Goal: Information Seeking & Learning: Learn about a topic

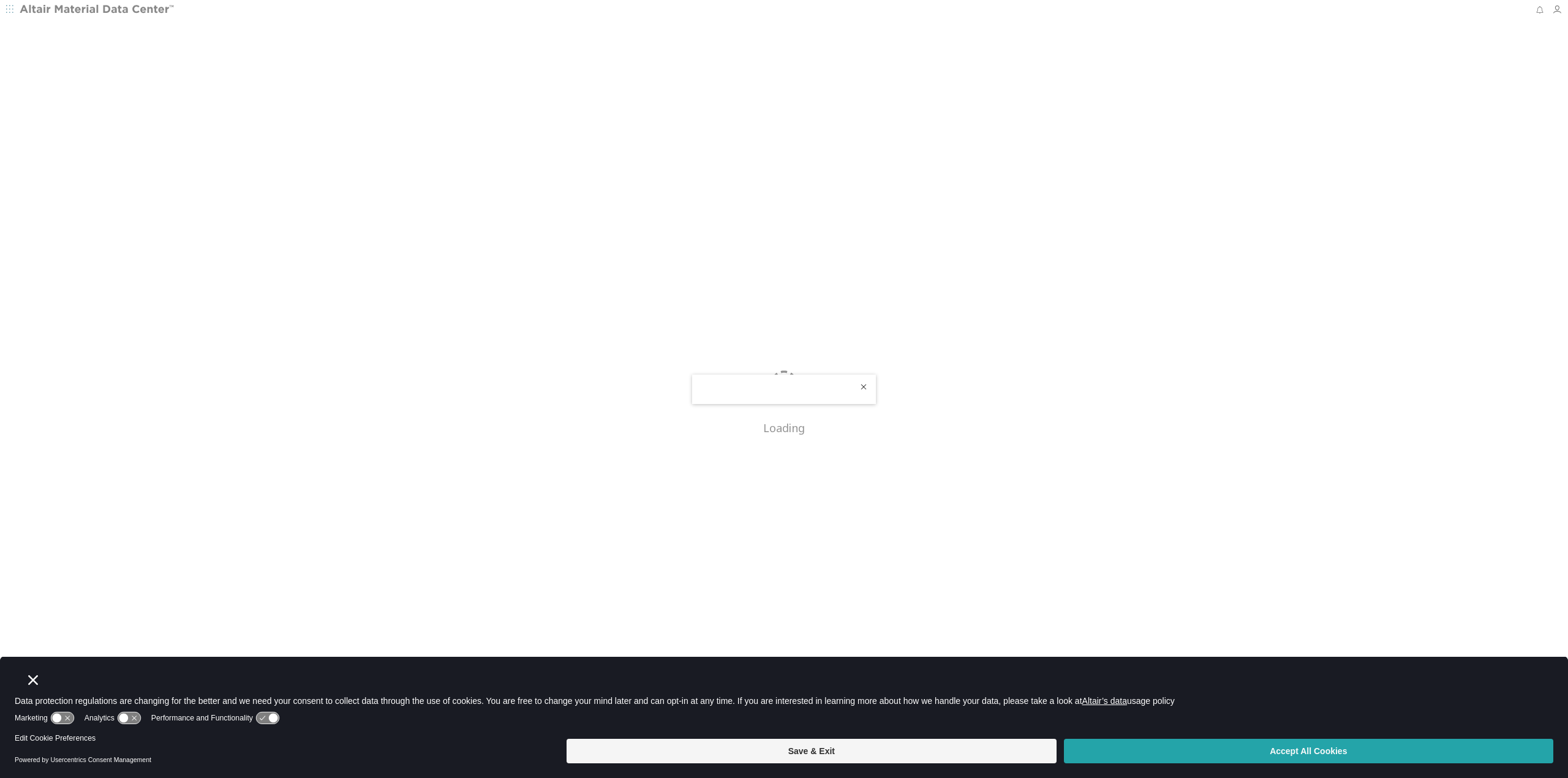
click at [1355, 762] on button "Accept All Cookies" at bounding box center [1309, 751] width 490 height 24
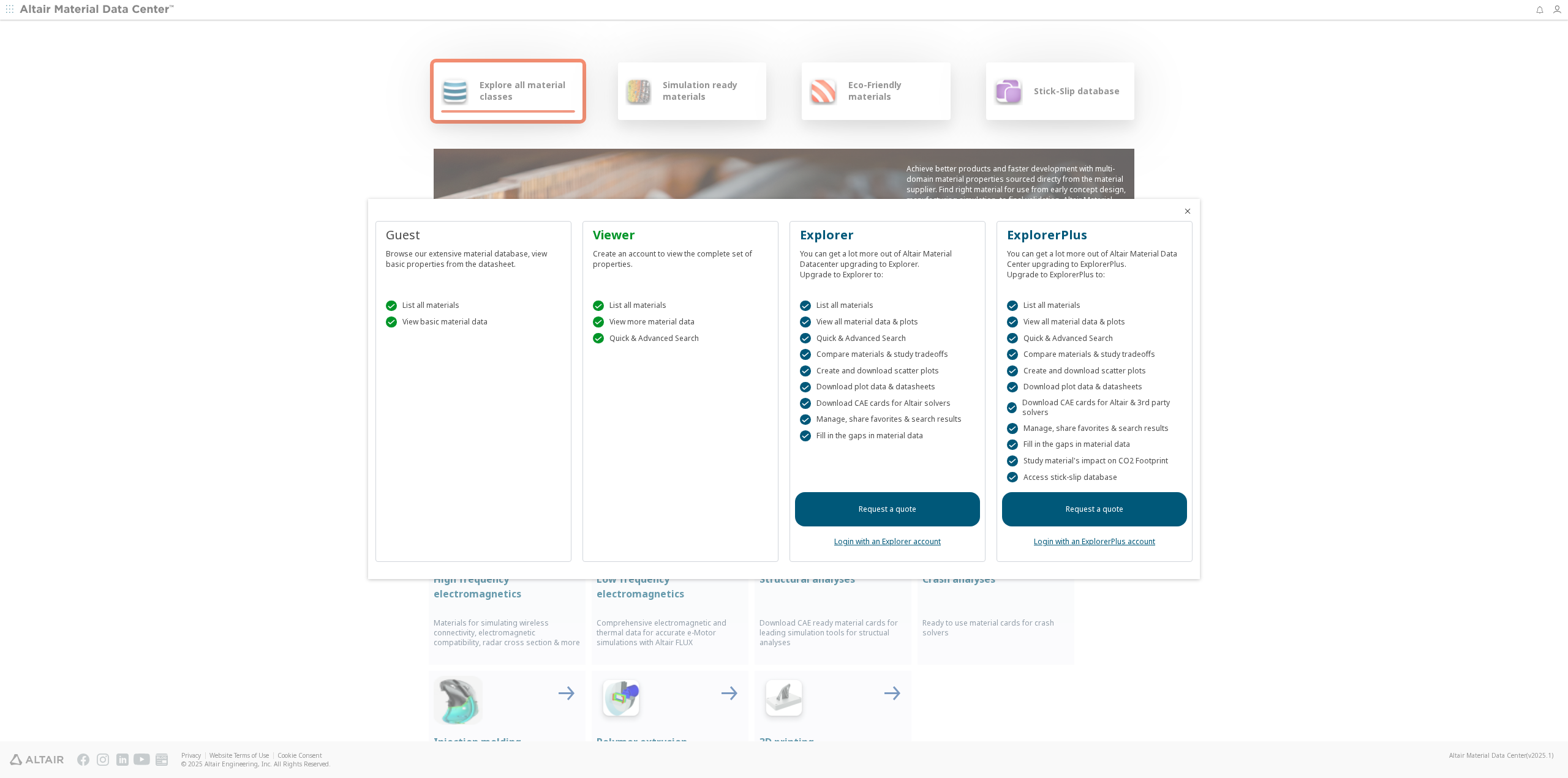
click at [623, 352] on div " List all materials  View more material data  Quick & Advanced Search" at bounding box center [680, 319] width 185 height 68
click at [1186, 208] on icon "Close" at bounding box center [1188, 211] width 10 height 10
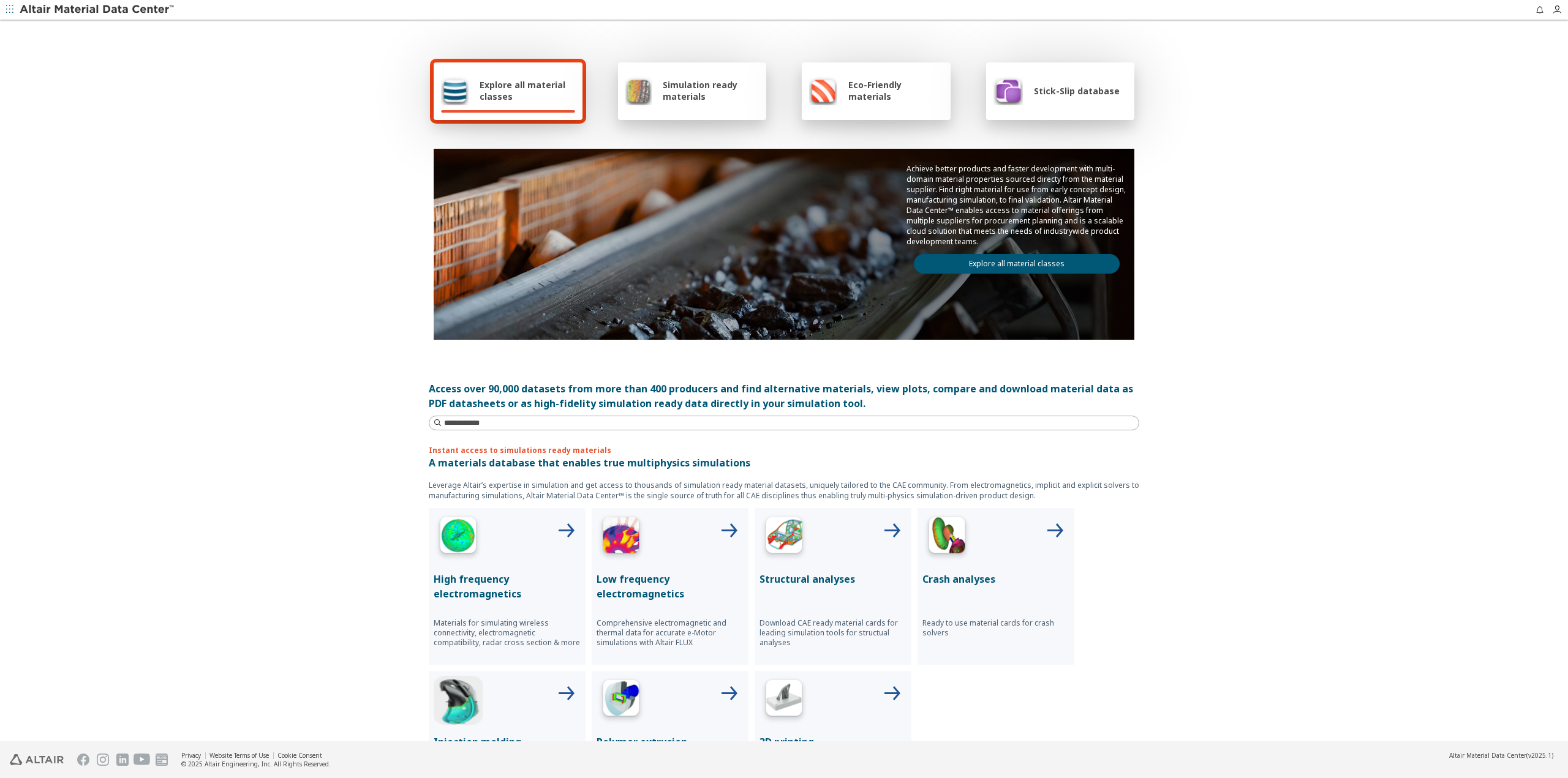
click at [526, 89] on span "Explore all material classes" at bounding box center [527, 90] width 95 height 23
click at [996, 269] on link "Explore all material classes" at bounding box center [1017, 264] width 206 height 19
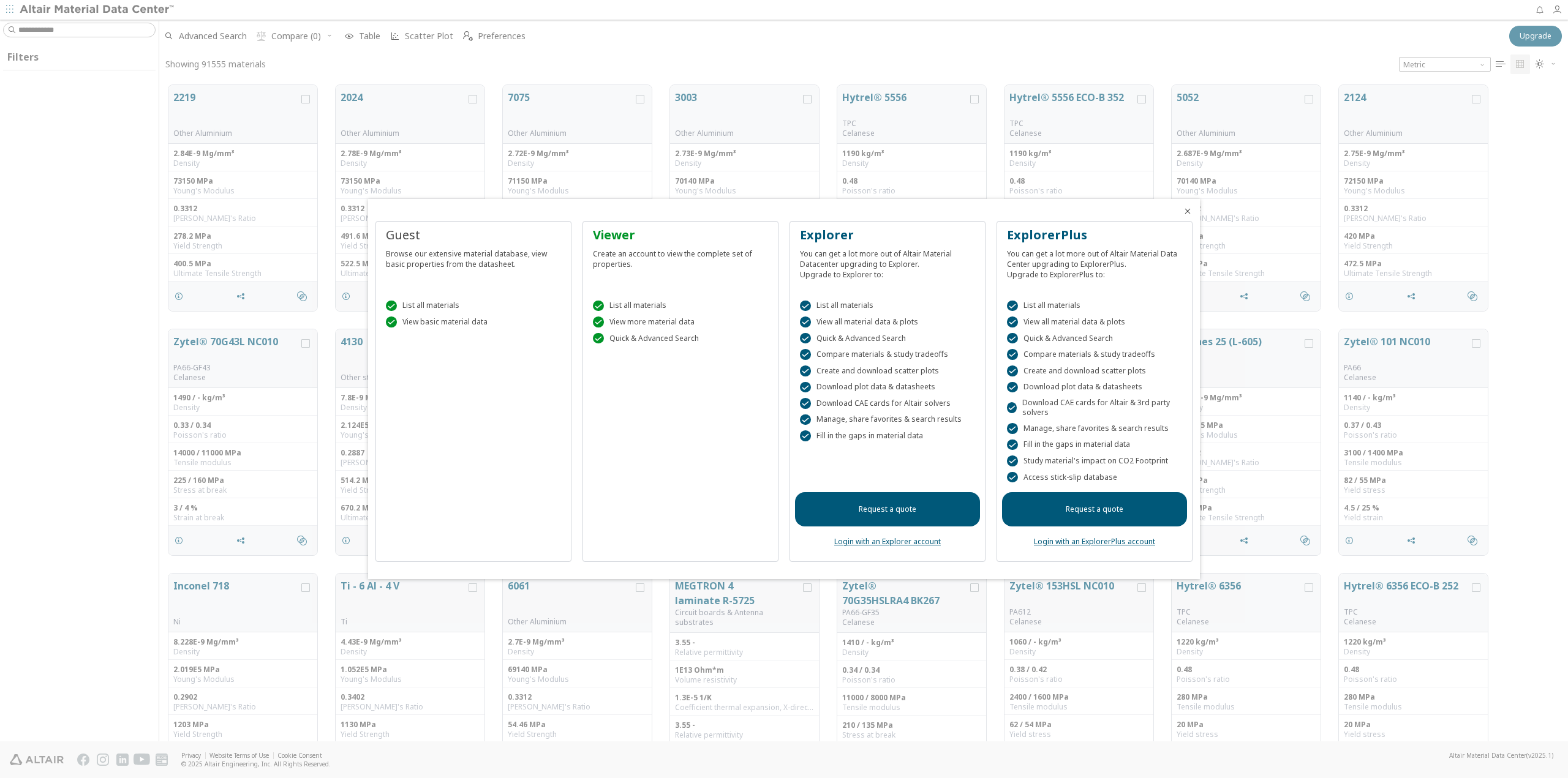
scroll to position [656, 1400]
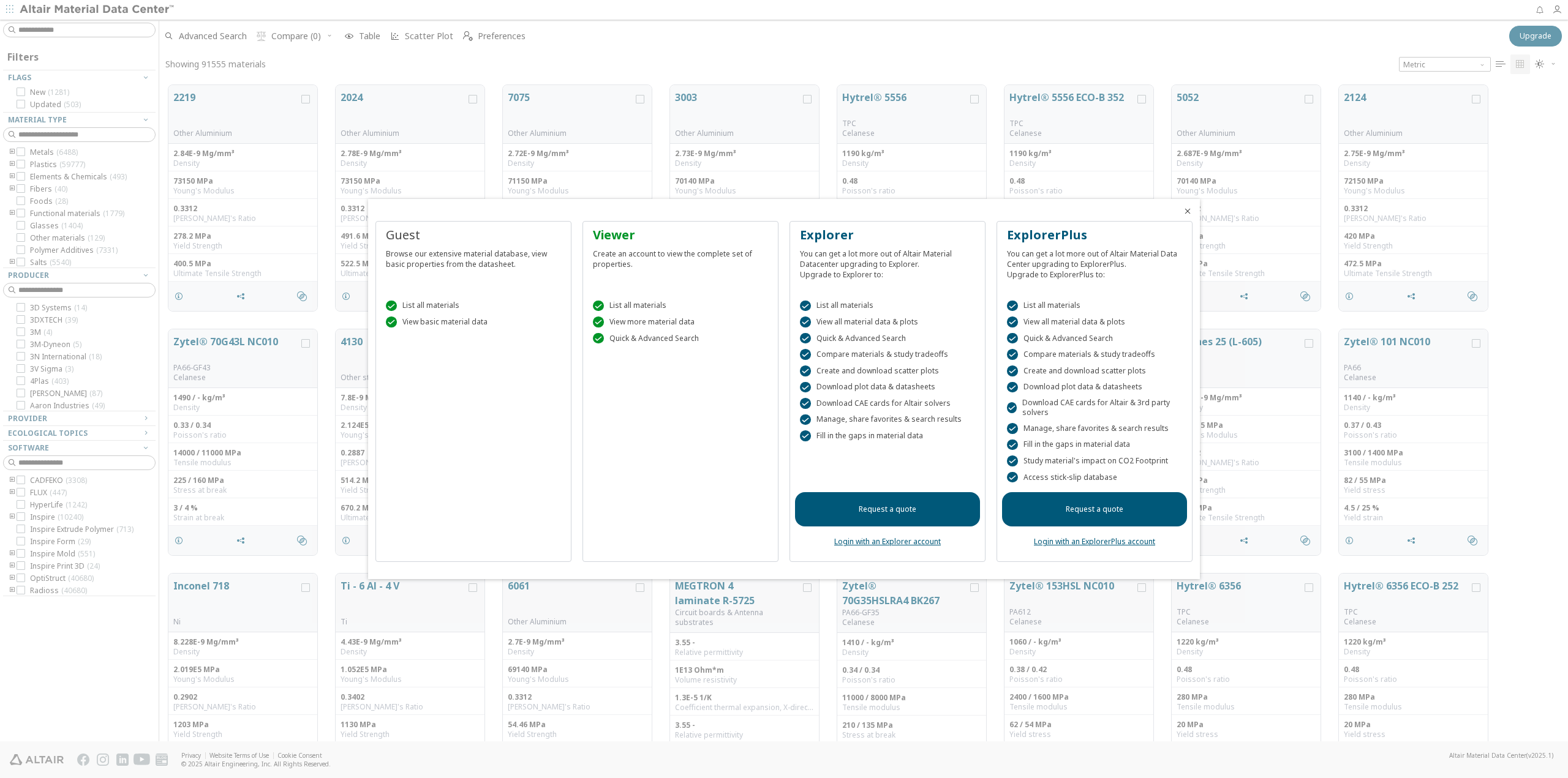
click at [1195, 210] on span "Close" at bounding box center [1187, 211] width 14 height 10
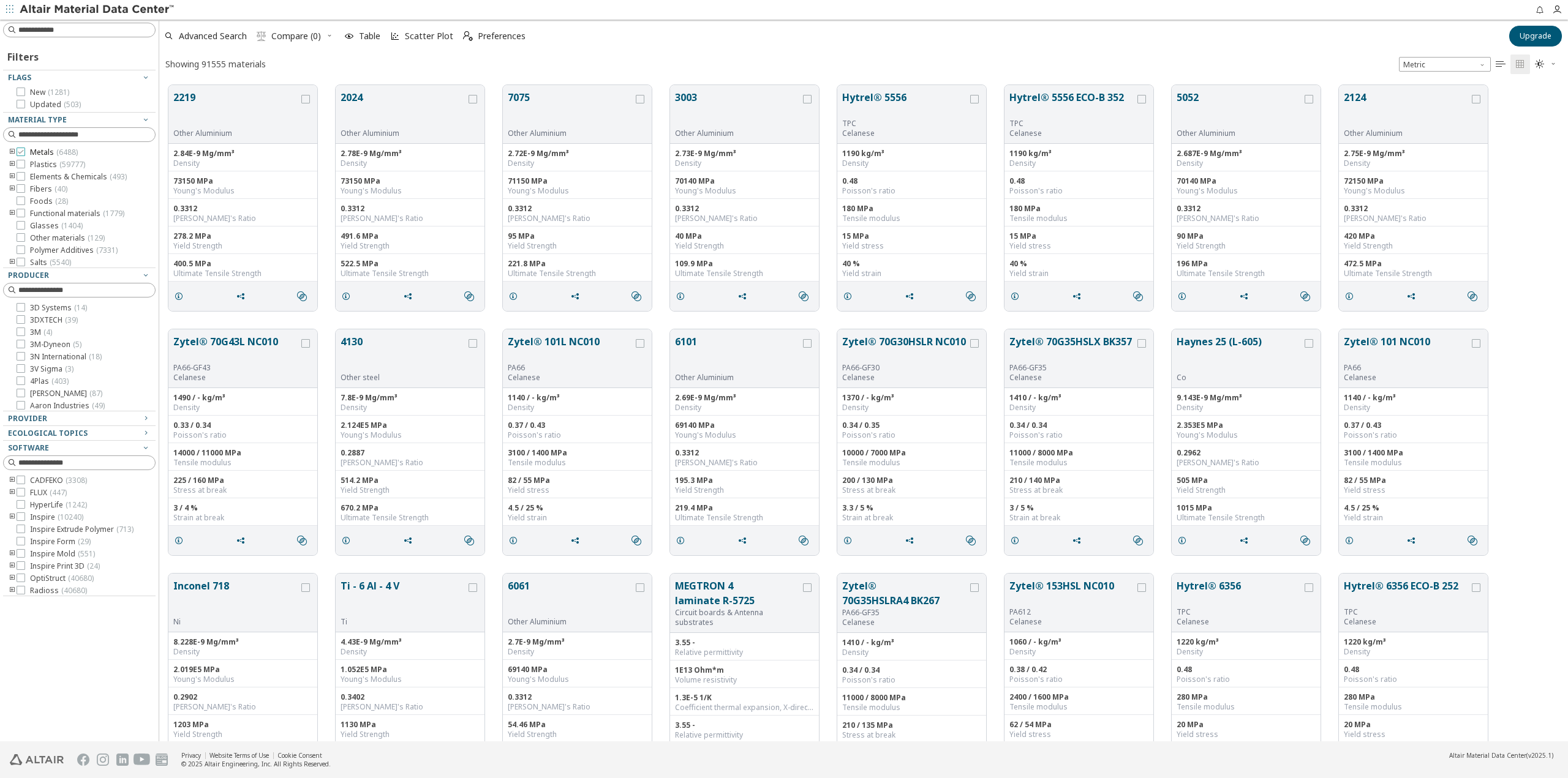
click at [43, 151] on span "Metals ( 6488 )" at bounding box center [54, 152] width 48 height 10
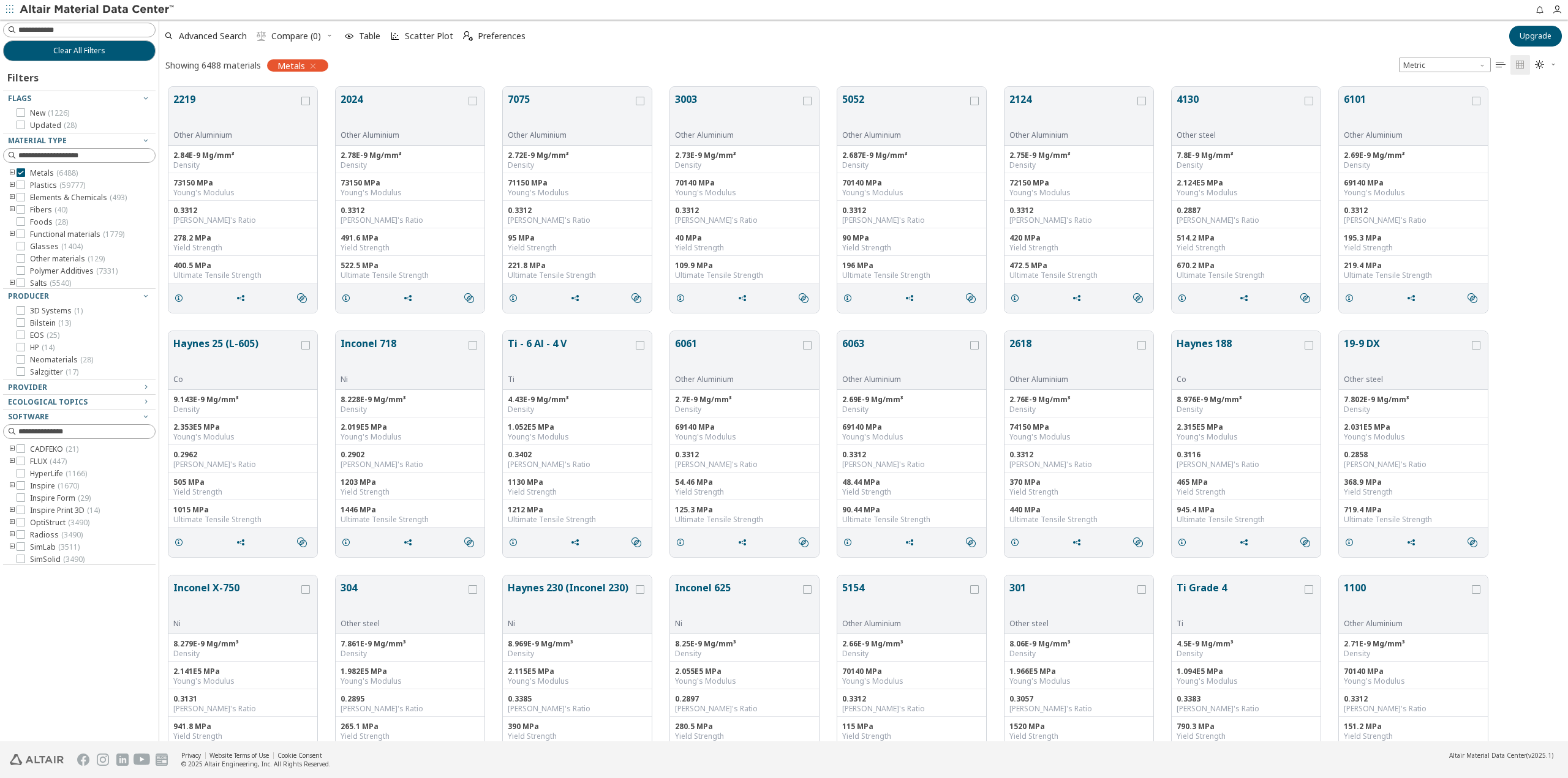
click at [12, 173] on icon "toogle group" at bounding box center [13, 173] width 9 height 10
click at [37, 186] on icon at bounding box center [40, 185] width 9 height 9
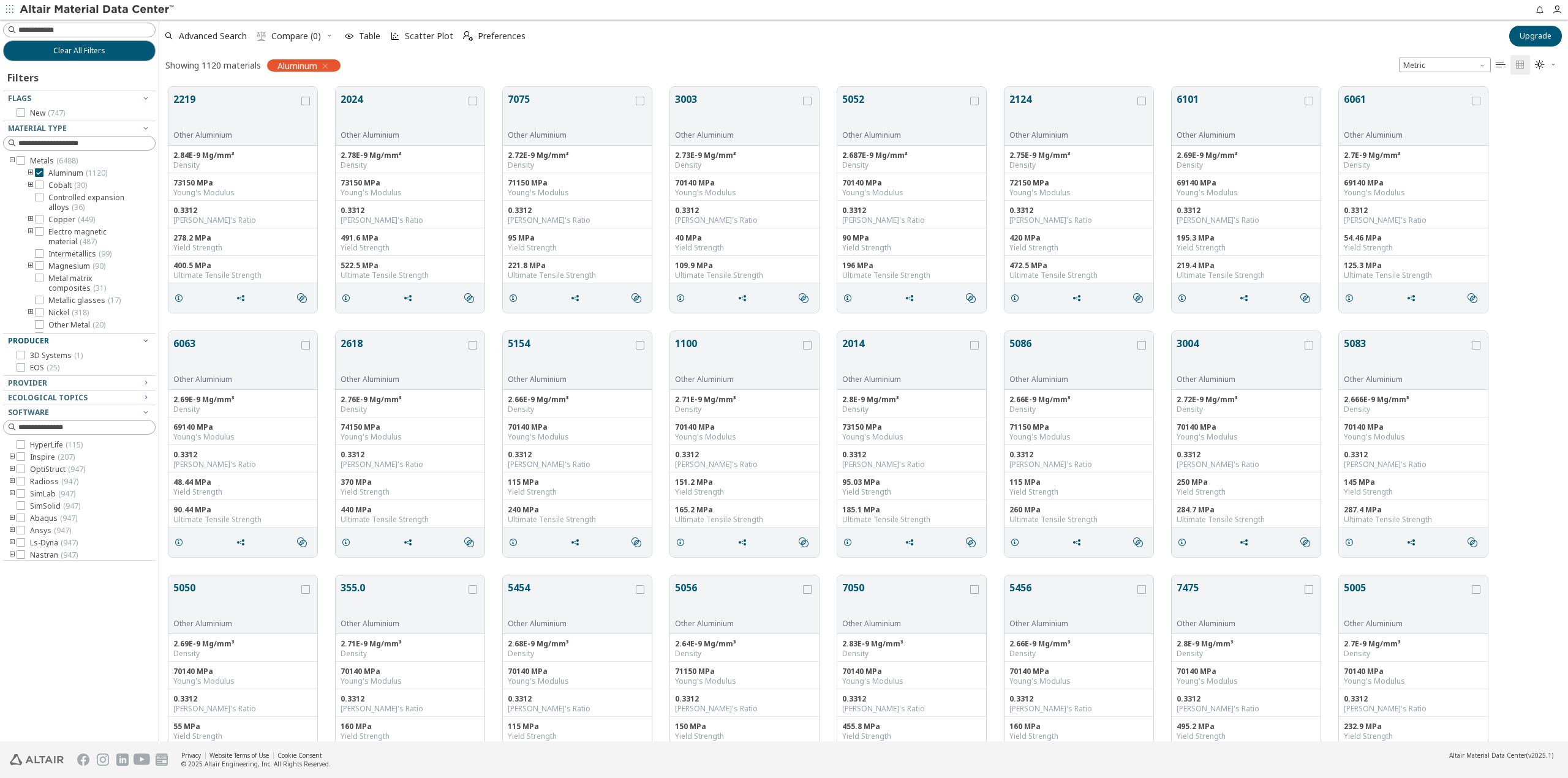
drag, startPoint x: 98, startPoint y: 275, endPoint x: 110, endPoint y: 400, distance: 125.6
click at [110, 400] on div "Filters Flags New ( 747 ) Material Type Metals ( 6488 ) Aluminum ( 1120 ) Cobal…" at bounding box center [79, 311] width 153 height 499
click at [30, 171] on icon "toogle group" at bounding box center [31, 173] width 9 height 10
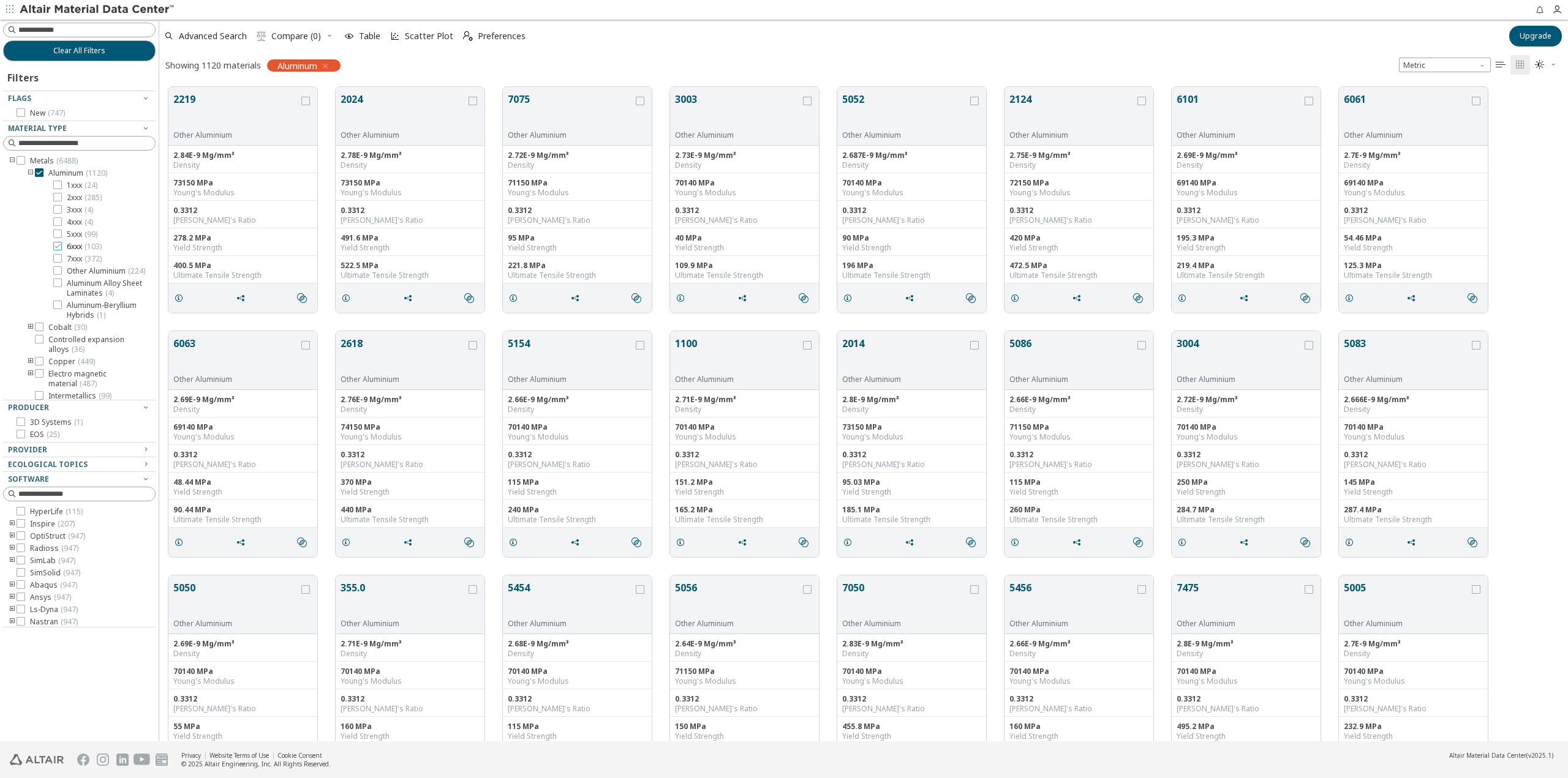
click at [55, 245] on icon at bounding box center [58, 246] width 9 height 9
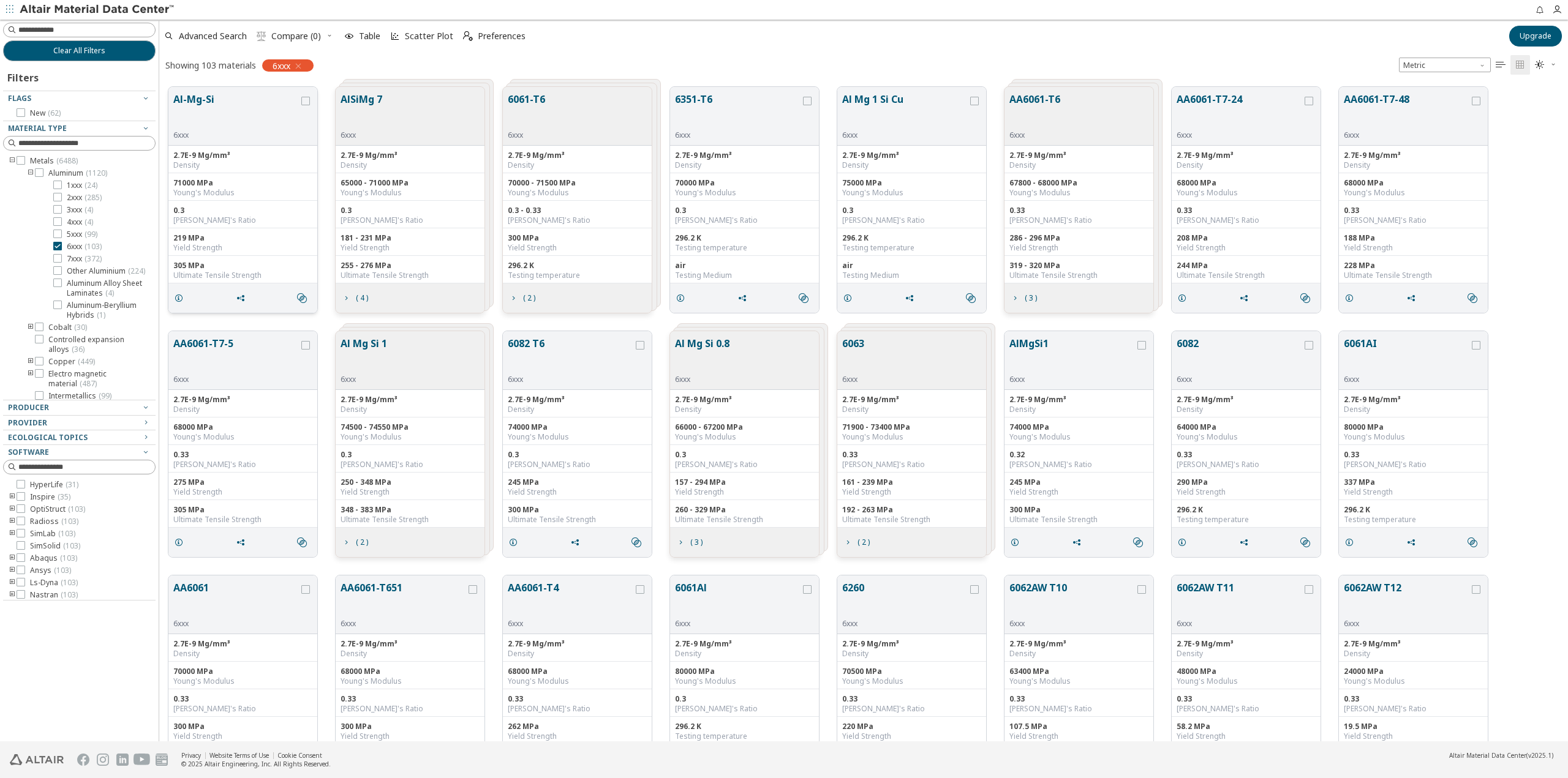
click at [205, 108] on button "Al-Mg-Si" at bounding box center [236, 110] width 126 height 38
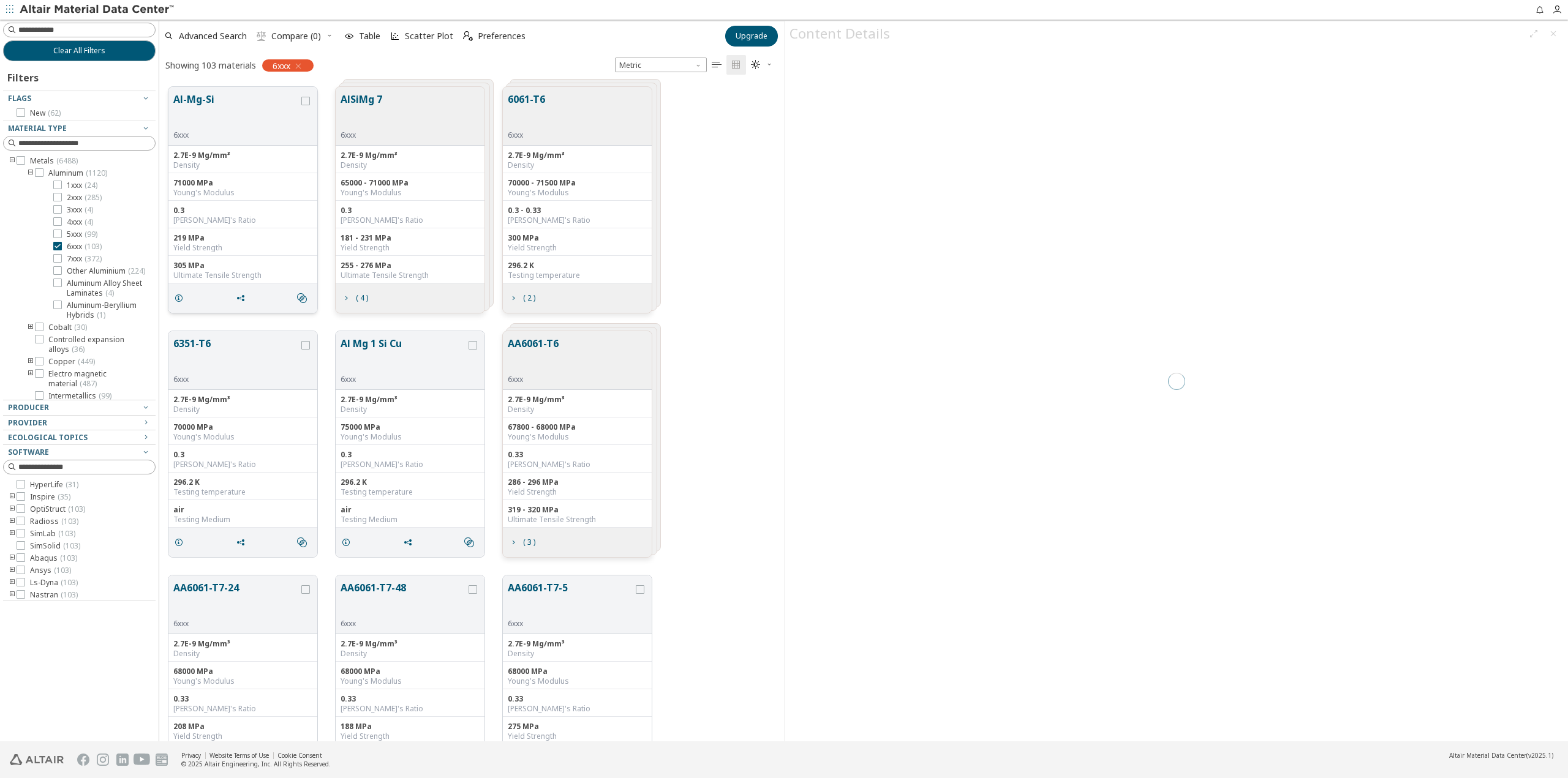
scroll to position [654, 616]
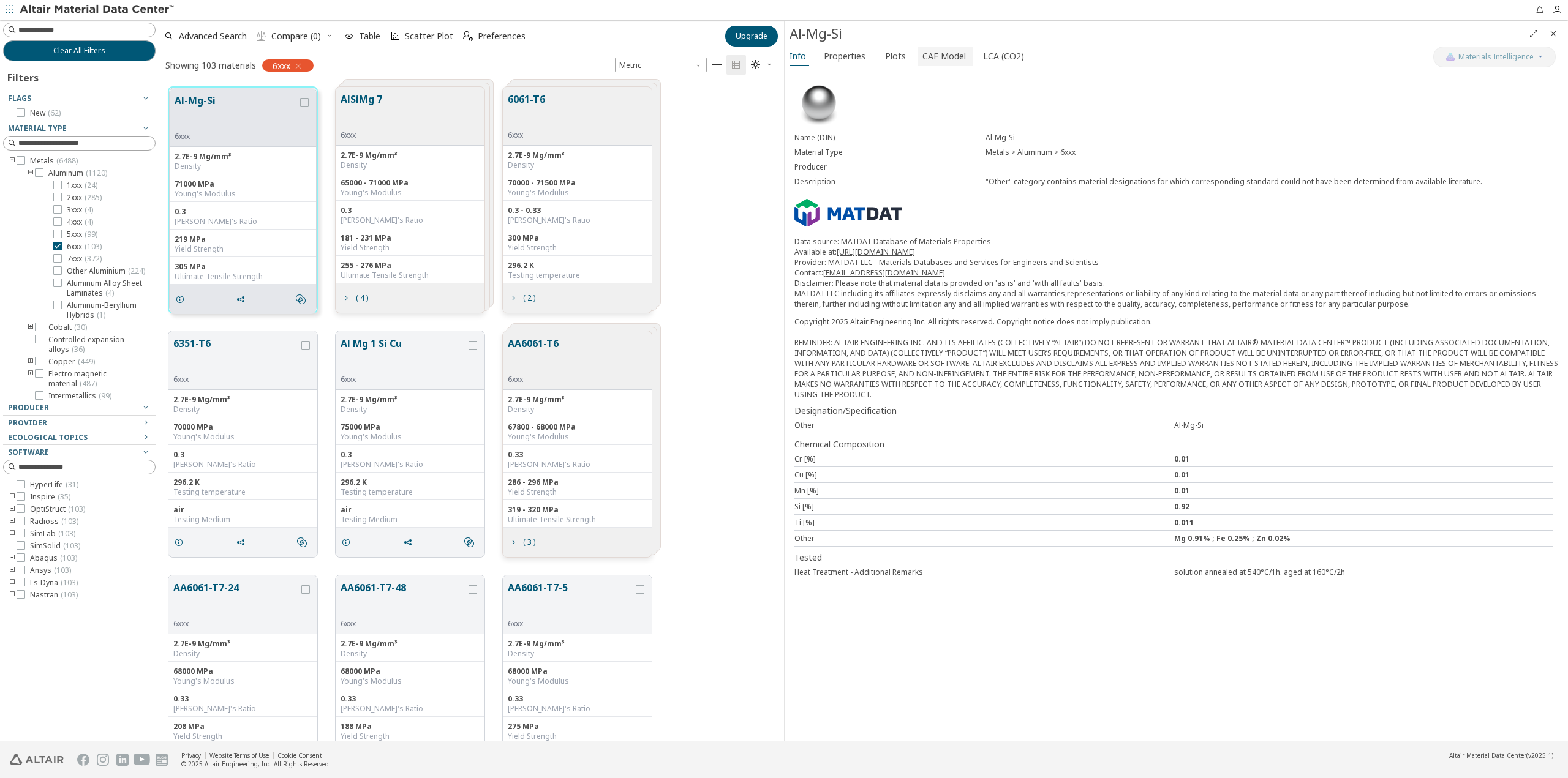
click at [939, 56] on span "CAE Model" at bounding box center [944, 56] width 43 height 19
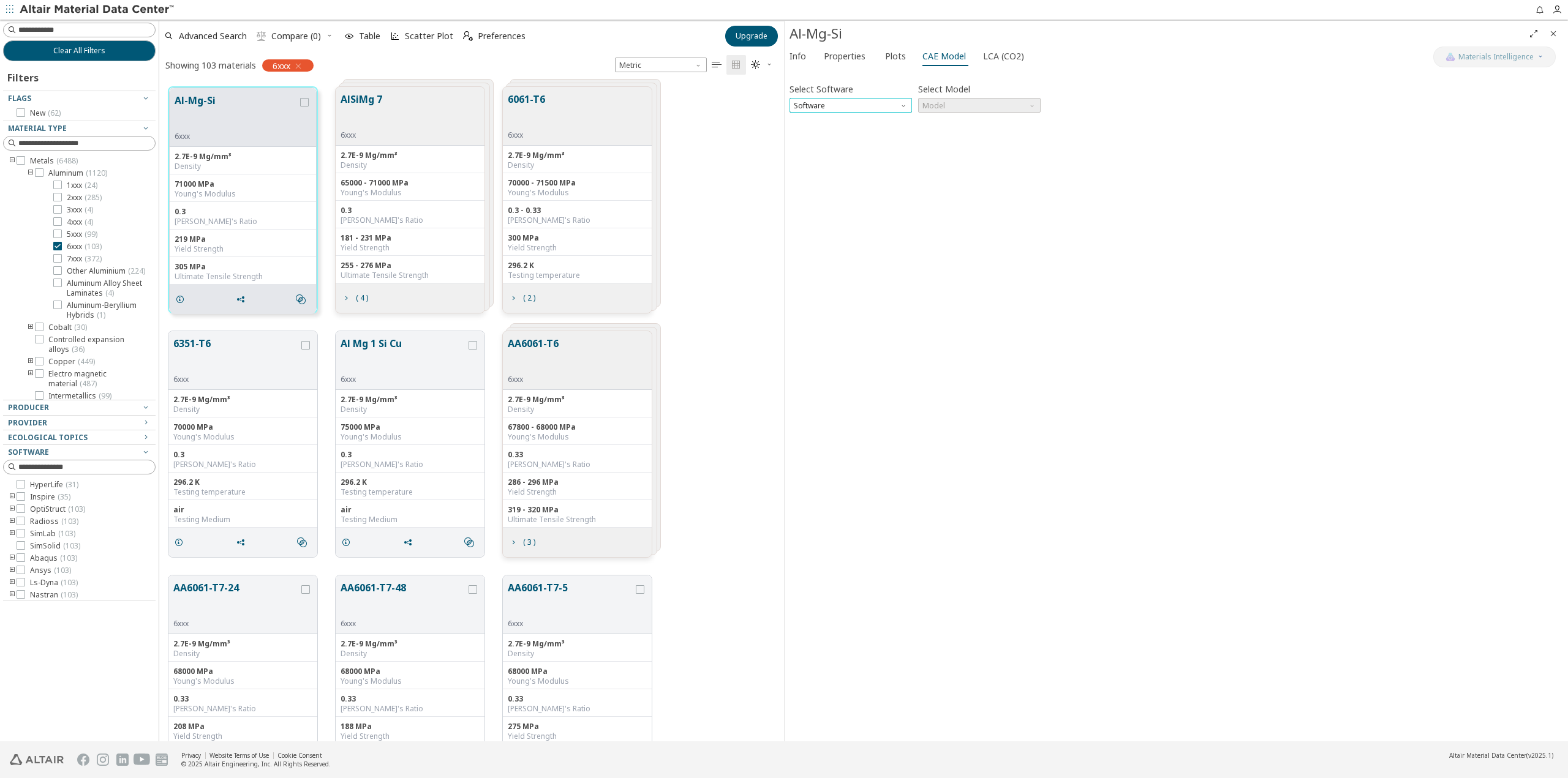
click at [898, 106] on span "Software" at bounding box center [851, 105] width 122 height 14
click at [831, 147] on span "OptiStruct" at bounding box center [851, 150] width 113 height 9
click at [963, 106] on span "Model" at bounding box center [979, 105] width 122 height 14
click at [958, 119] on span "Mat1" at bounding box center [980, 120] width 113 height 9
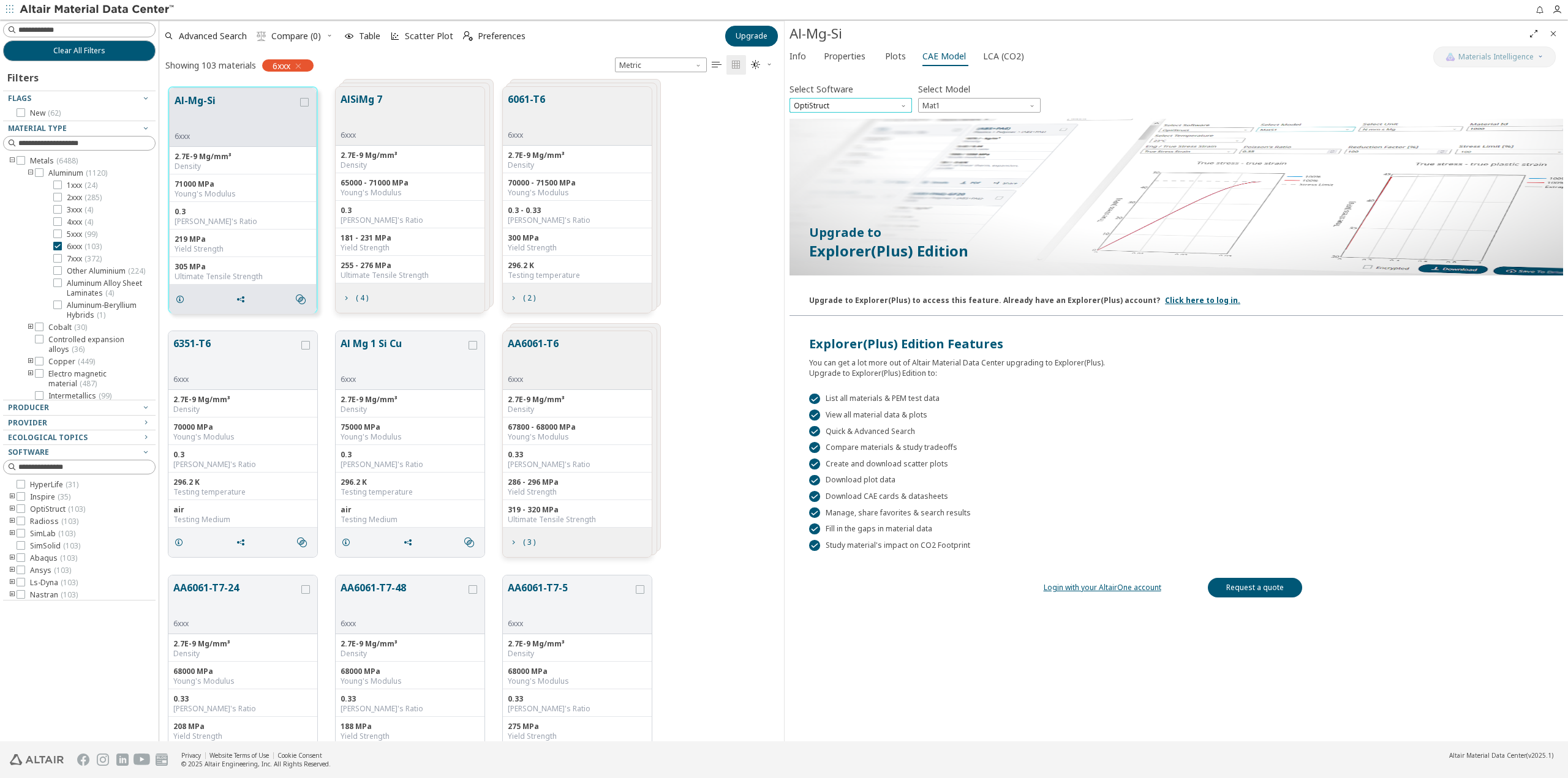
click at [903, 110] on span "OptiStruct" at bounding box center [851, 105] width 122 height 14
click at [816, 248] on span "Nastran" at bounding box center [809, 253] width 28 height 10
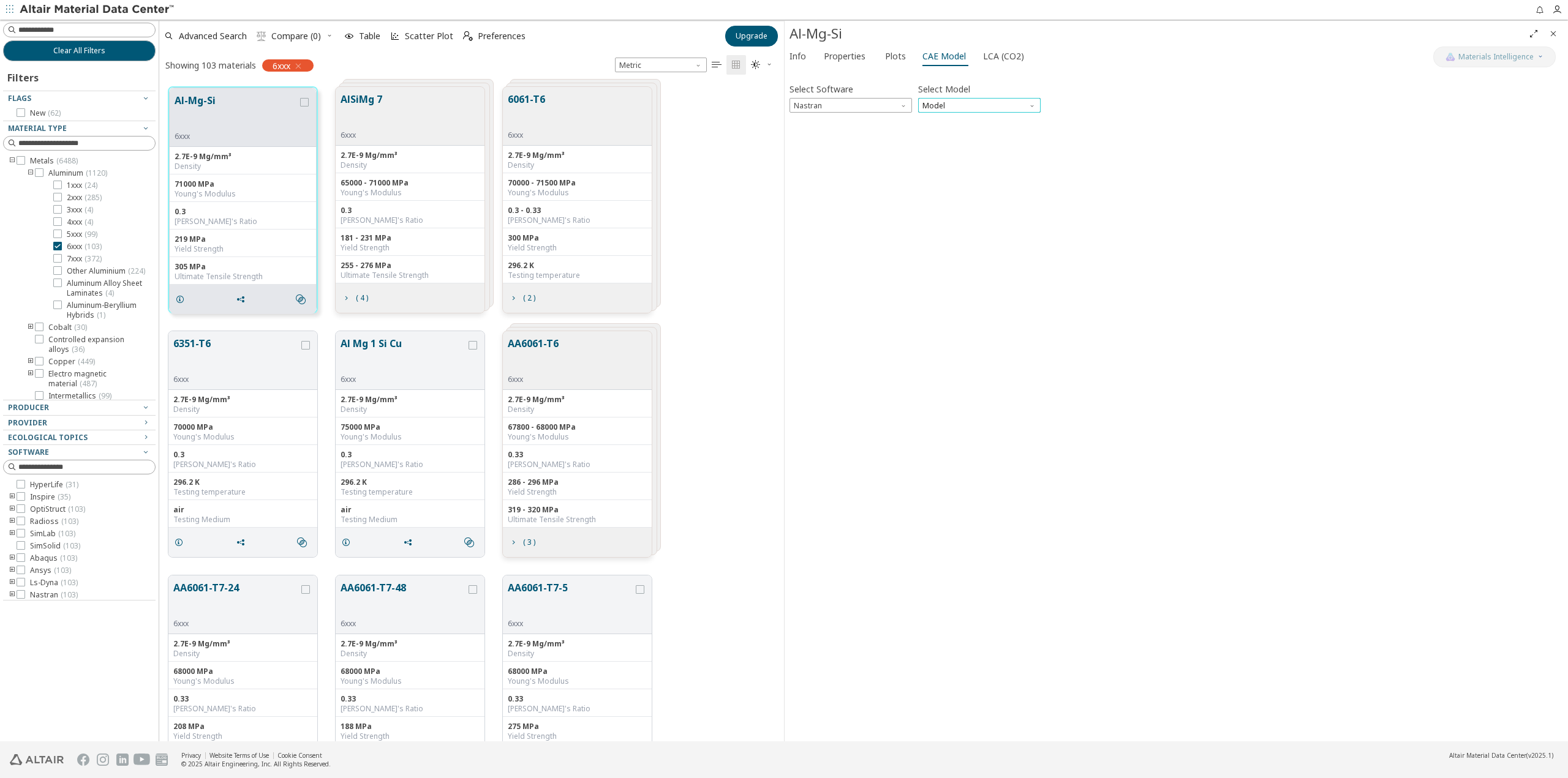
click at [951, 100] on span "Model" at bounding box center [979, 105] width 122 height 14
click at [952, 118] on span "MAT1" at bounding box center [980, 120] width 113 height 9
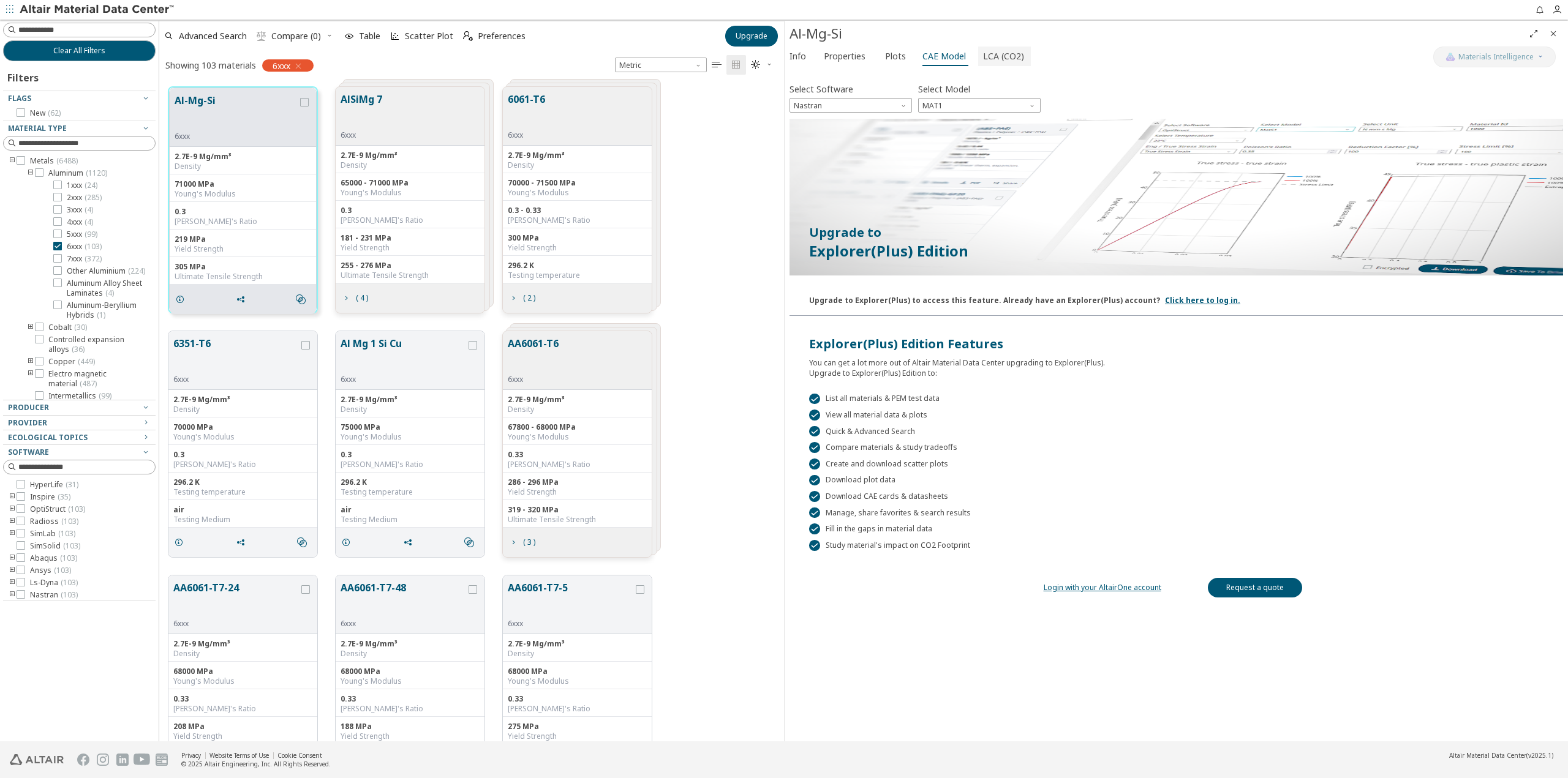
click at [983, 55] on span "LCA (CO2)" at bounding box center [1003, 56] width 41 height 19
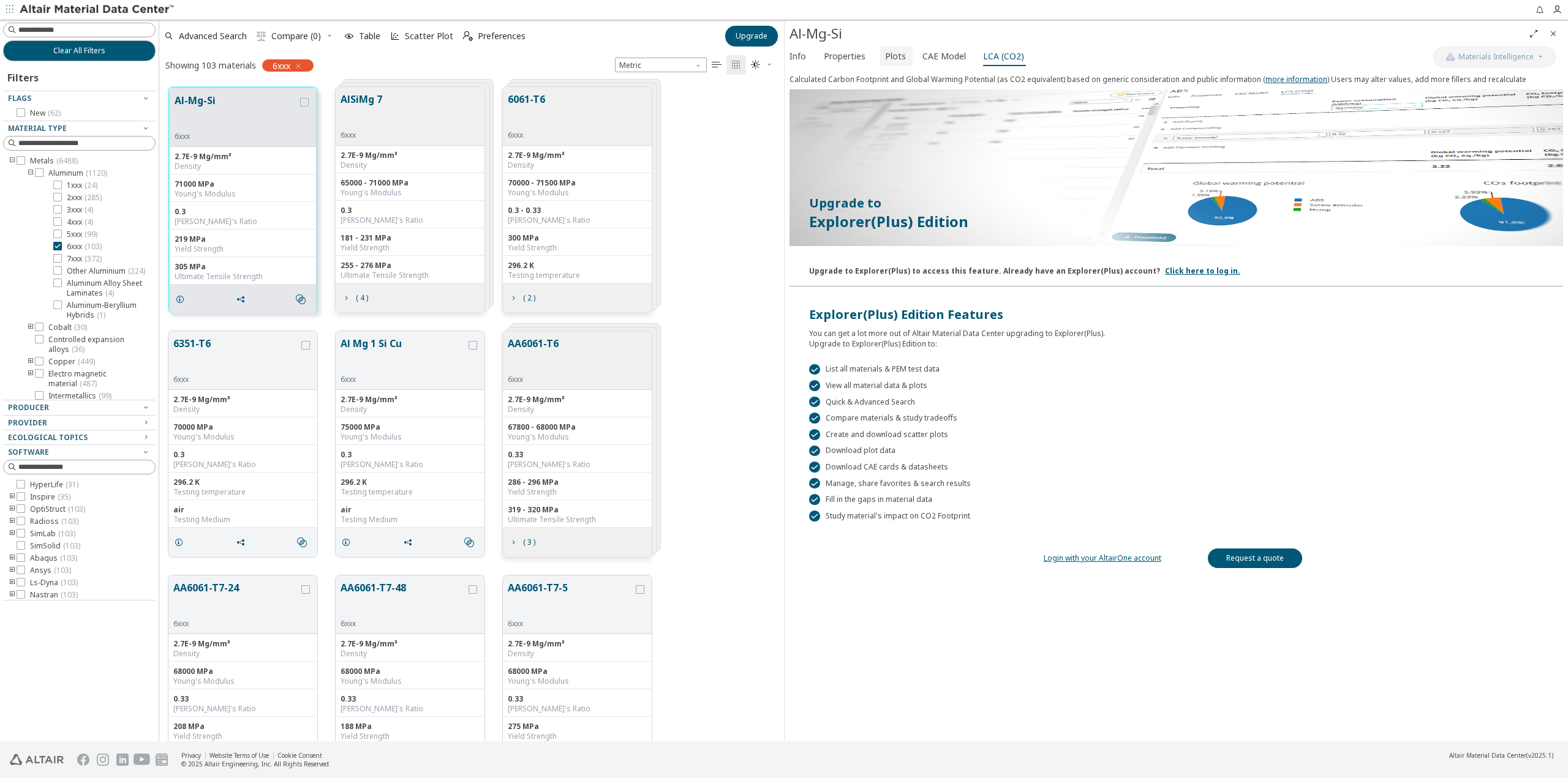
click at [885, 60] on span "Plots" at bounding box center [895, 56] width 21 height 19
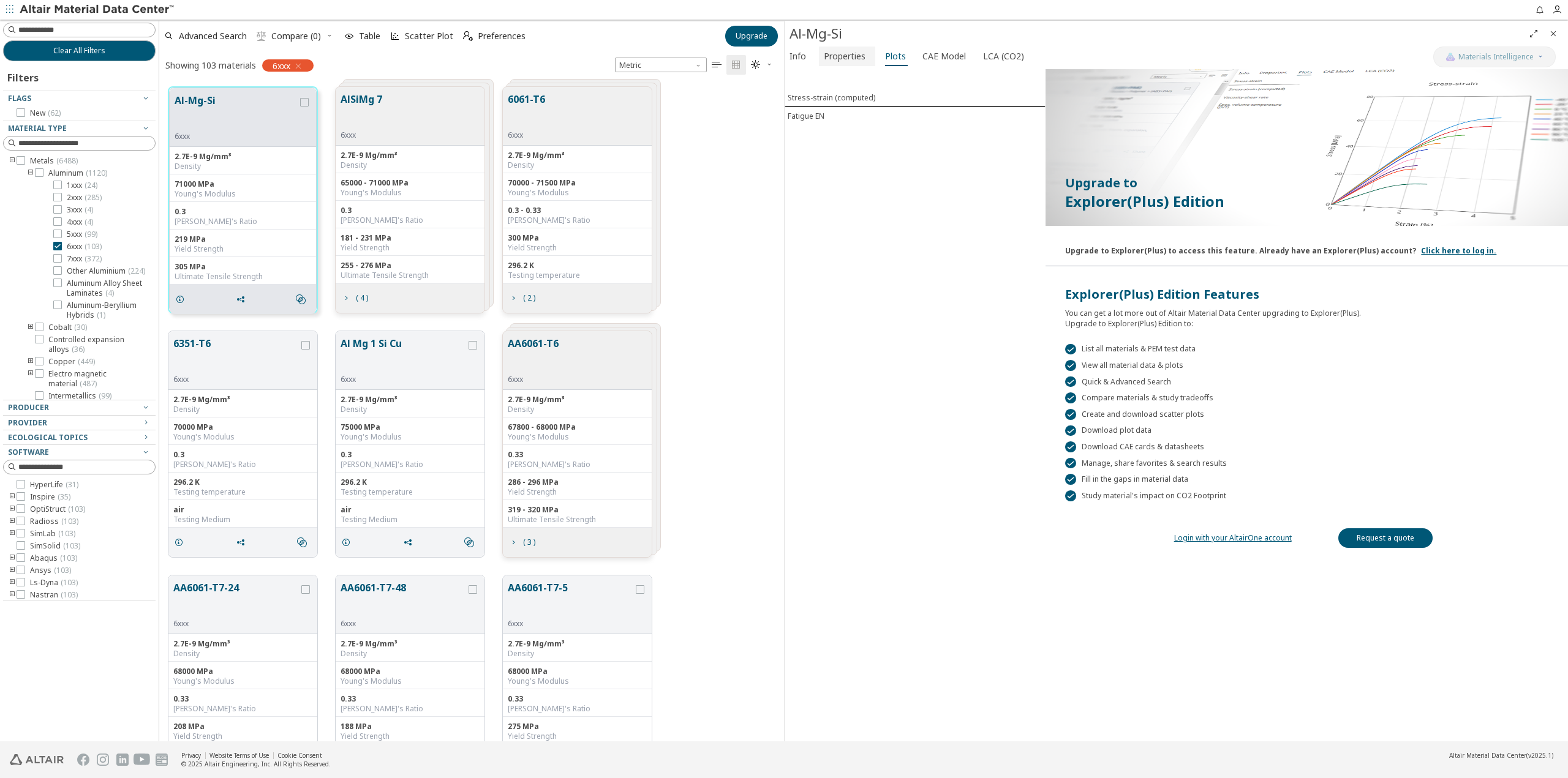
click at [861, 59] on span "Properties" at bounding box center [844, 56] width 41 height 19
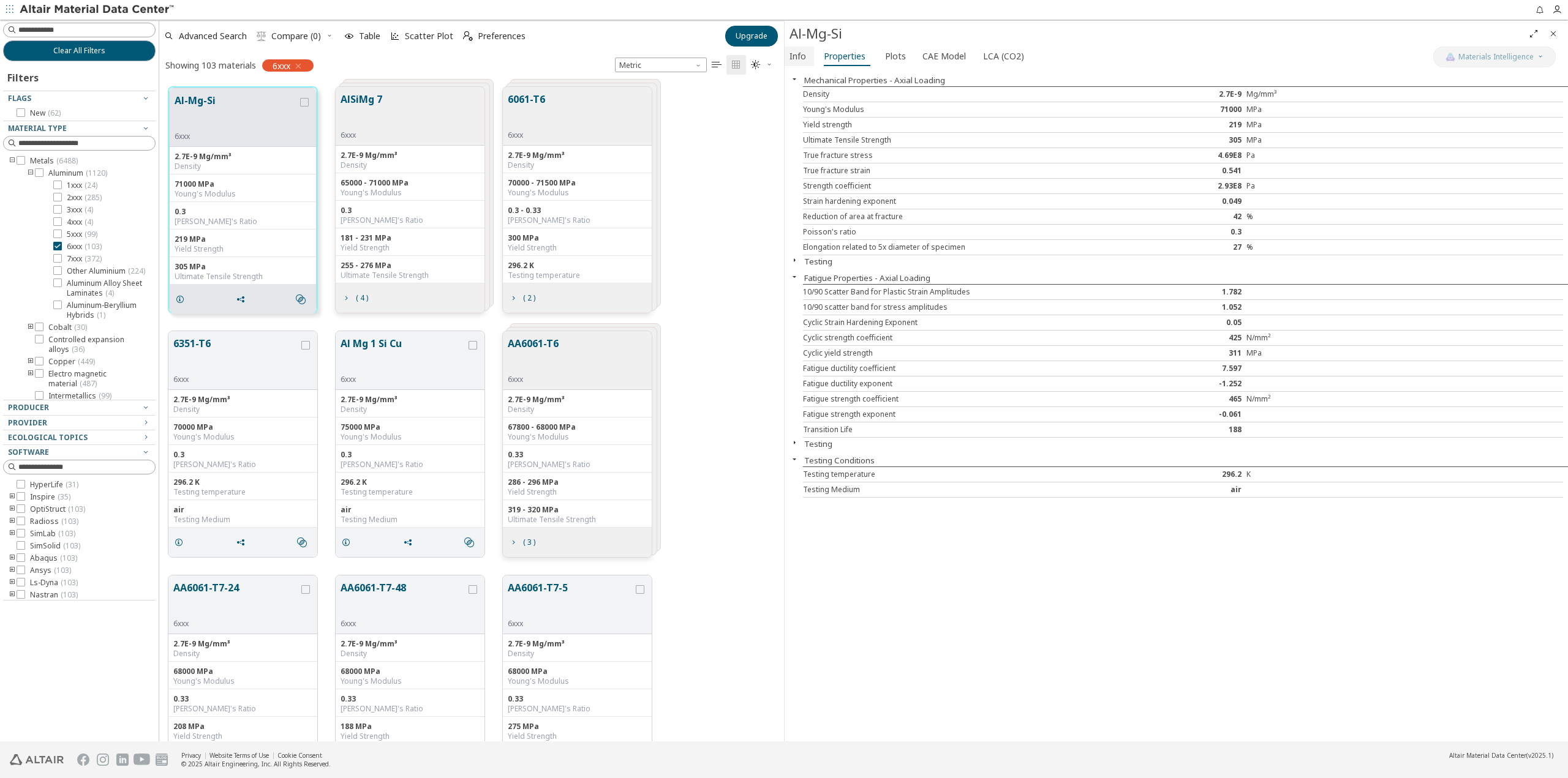
click at [798, 58] on span "Info" at bounding box center [798, 56] width 16 height 19
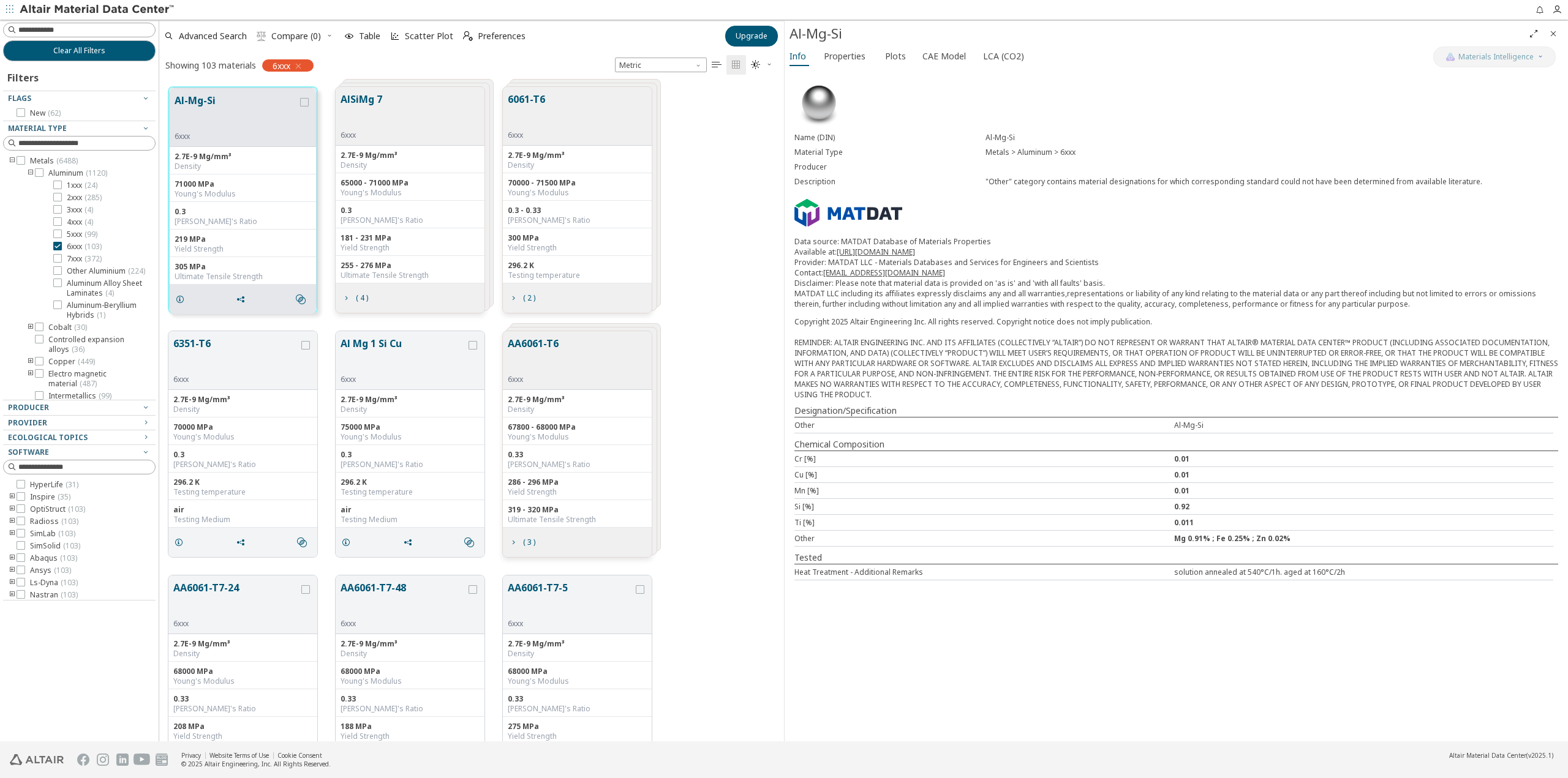
click at [574, 182] on div "70000 - 71500 MPa" at bounding box center [577, 183] width 139 height 10
click at [537, 97] on button "6061-T6" at bounding box center [527, 110] width 38 height 38
click at [532, 103] on button "6061-T6" at bounding box center [527, 110] width 38 height 38
click at [534, 103] on button "6061-T6" at bounding box center [527, 110] width 38 height 38
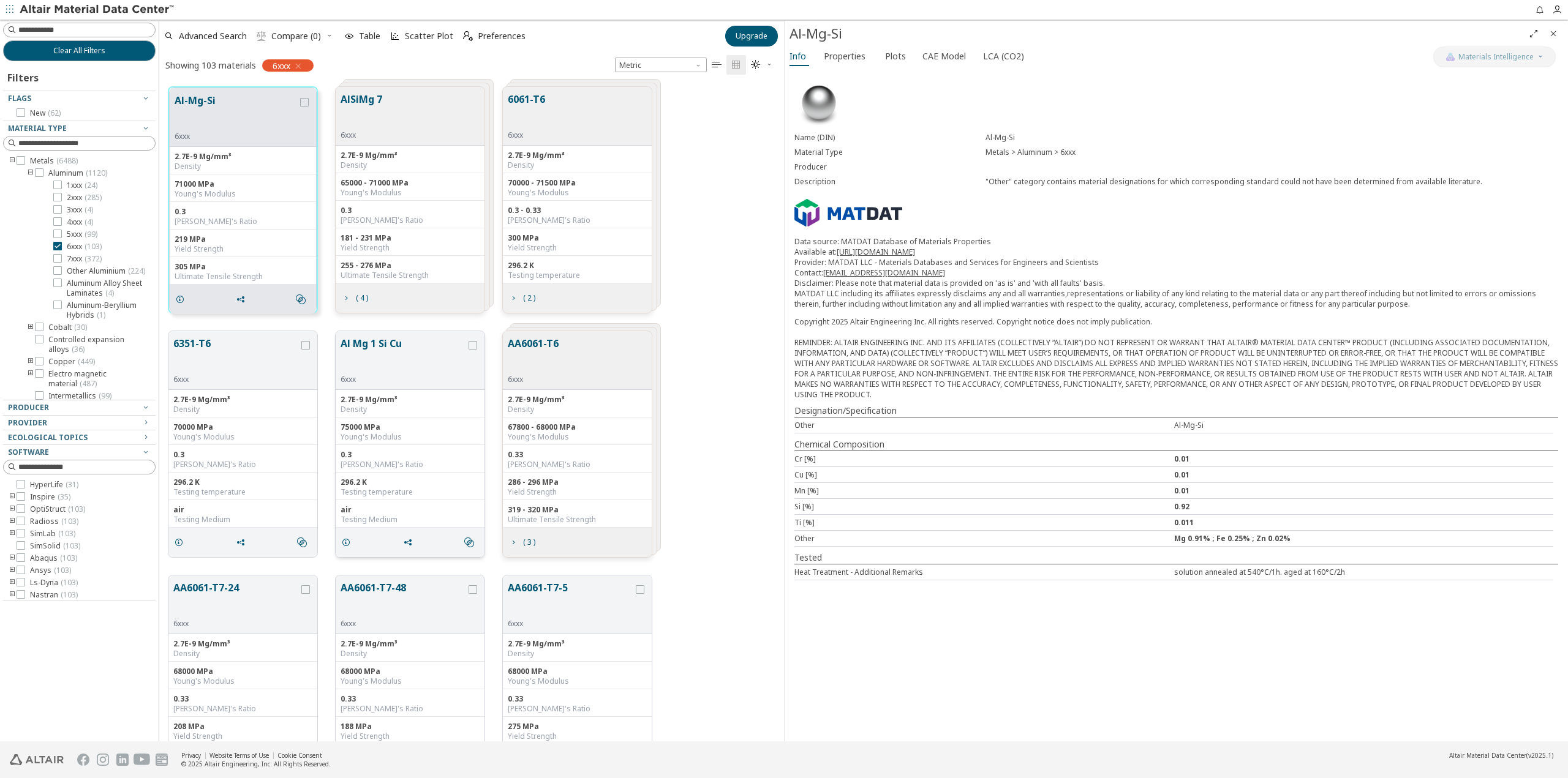
click at [368, 345] on button "Al Mg 1 Si Cu" at bounding box center [404, 355] width 126 height 38
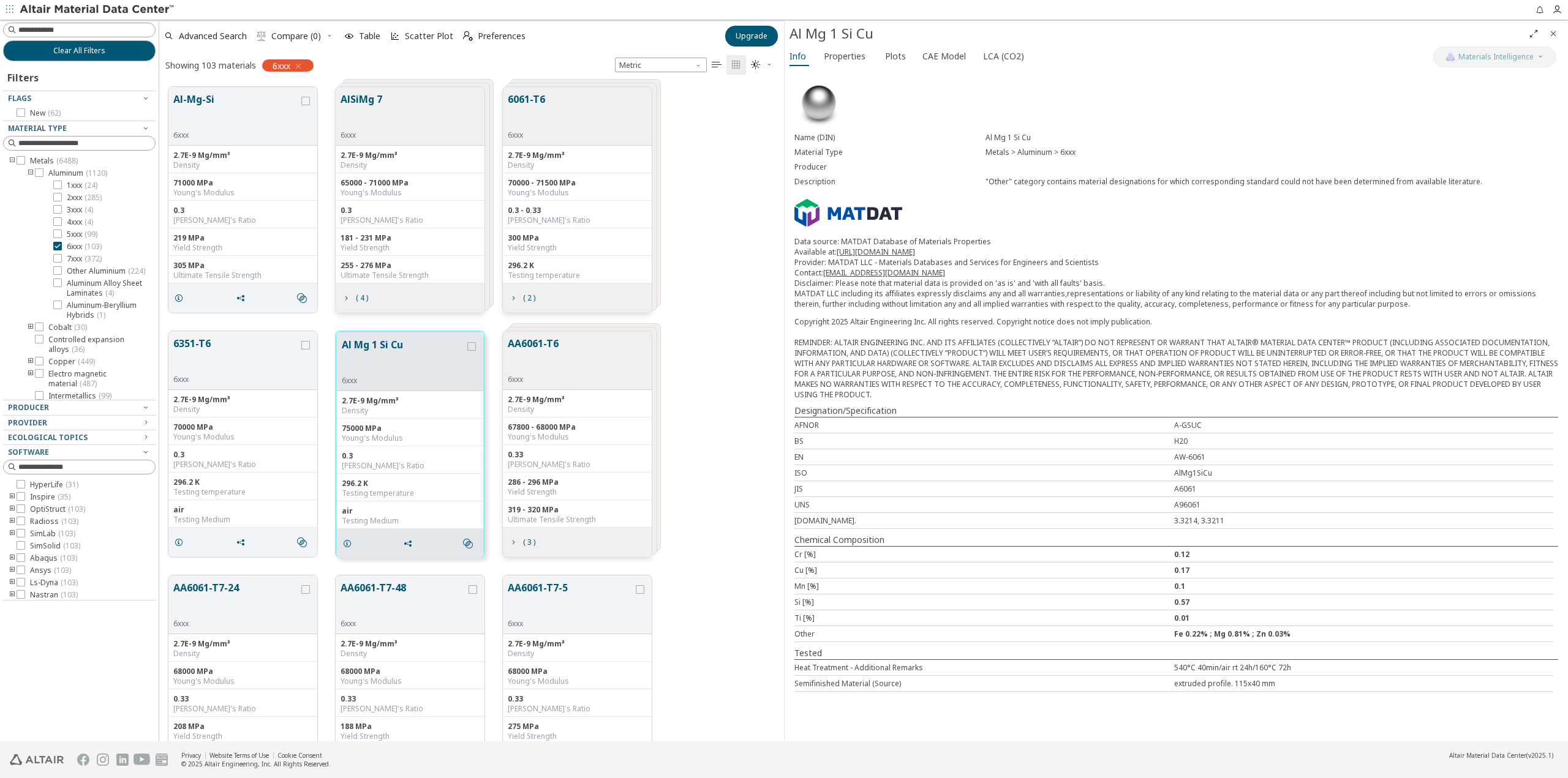
click at [11, 162] on icon "toogle group" at bounding box center [13, 161] width 9 height 10
click at [13, 174] on icon "toogle group" at bounding box center [13, 173] width 9 height 10
click at [30, 185] on icon "toogle group" at bounding box center [31, 186] width 9 height 10
click at [58, 196] on icon at bounding box center [58, 197] width 9 height 9
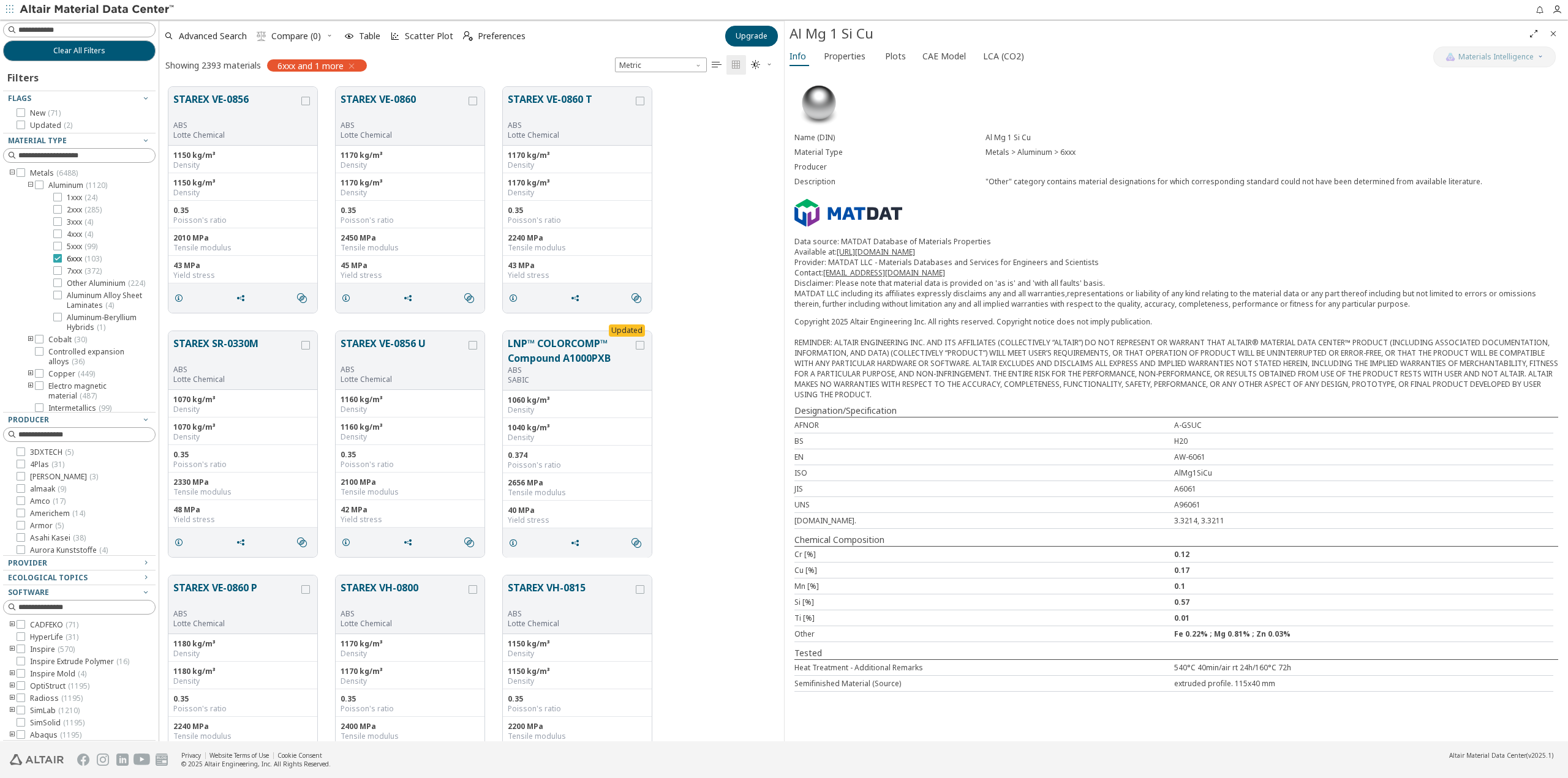
click at [57, 262] on icon at bounding box center [58, 258] width 9 height 9
click at [415, 102] on button "STAREX VE-0860" at bounding box center [404, 106] width 126 height 29
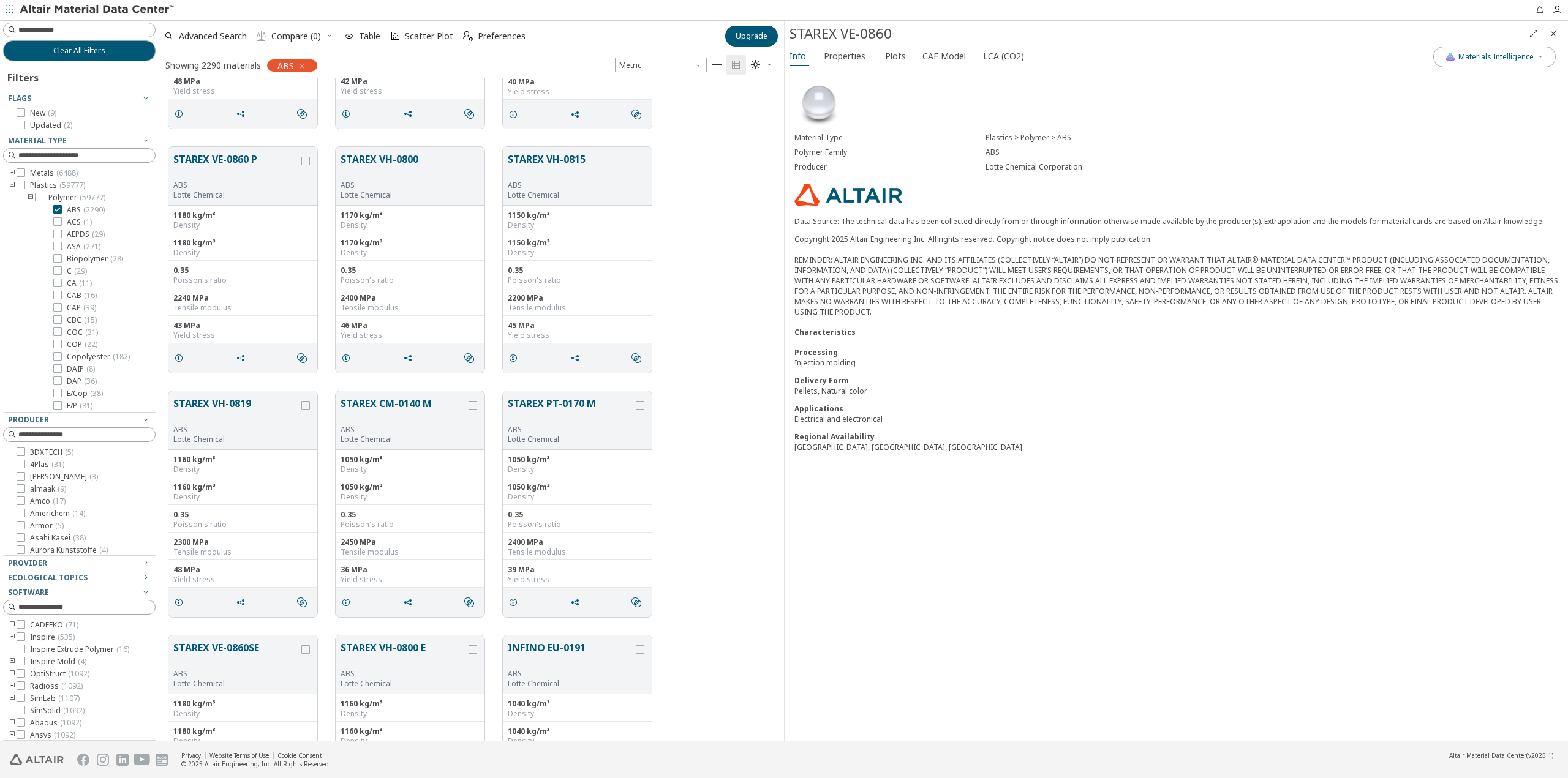
click at [29, 197] on icon "toogle group" at bounding box center [31, 198] width 9 height 10
click at [11, 222] on icon "toogle group" at bounding box center [13, 222] width 9 height 10
click at [12, 331] on icon "toogle group" at bounding box center [13, 333] width 9 height 10
click at [18, 273] on icon at bounding box center [21, 272] width 9 height 9
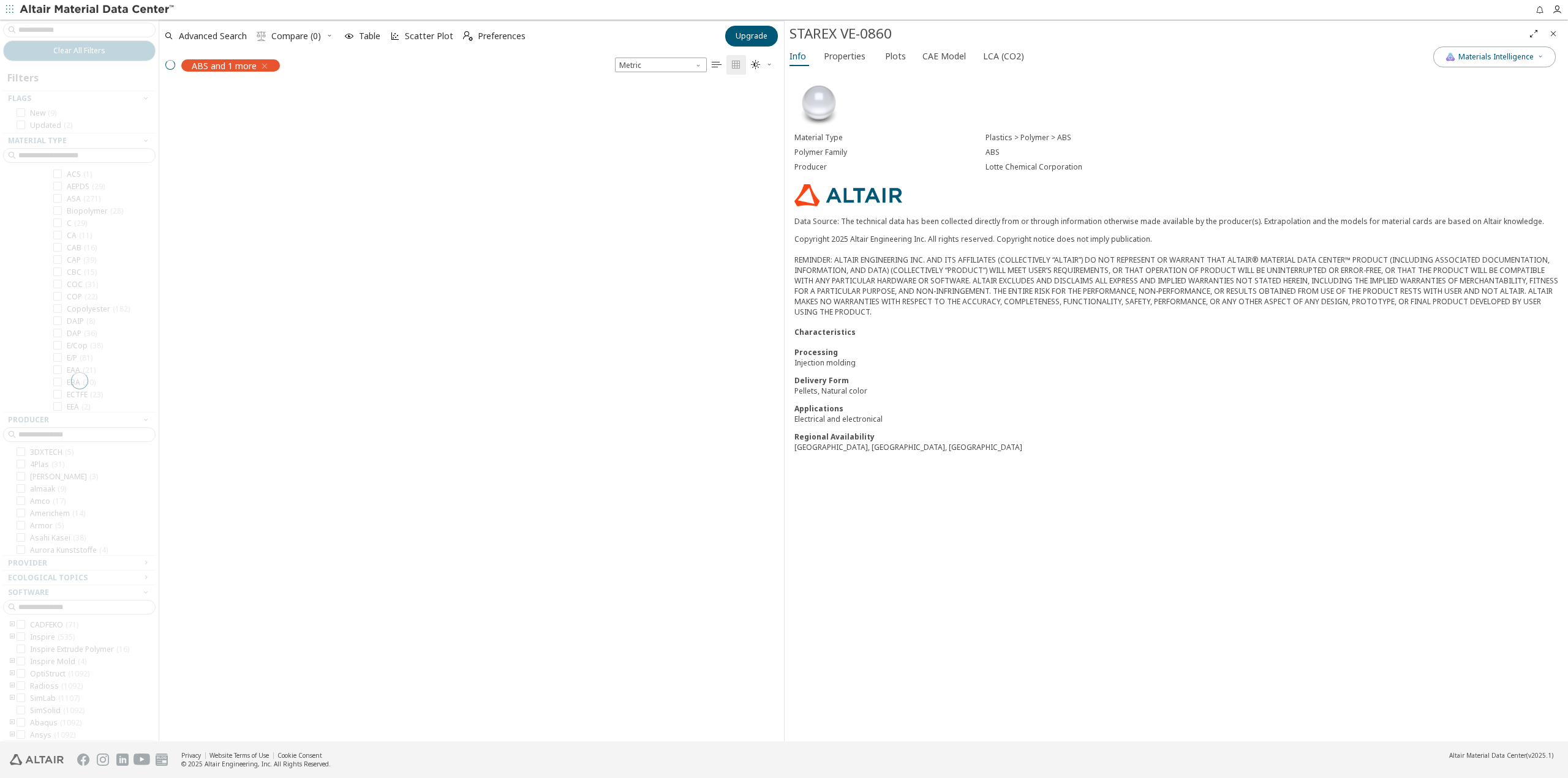
scroll to position [1921, 0]
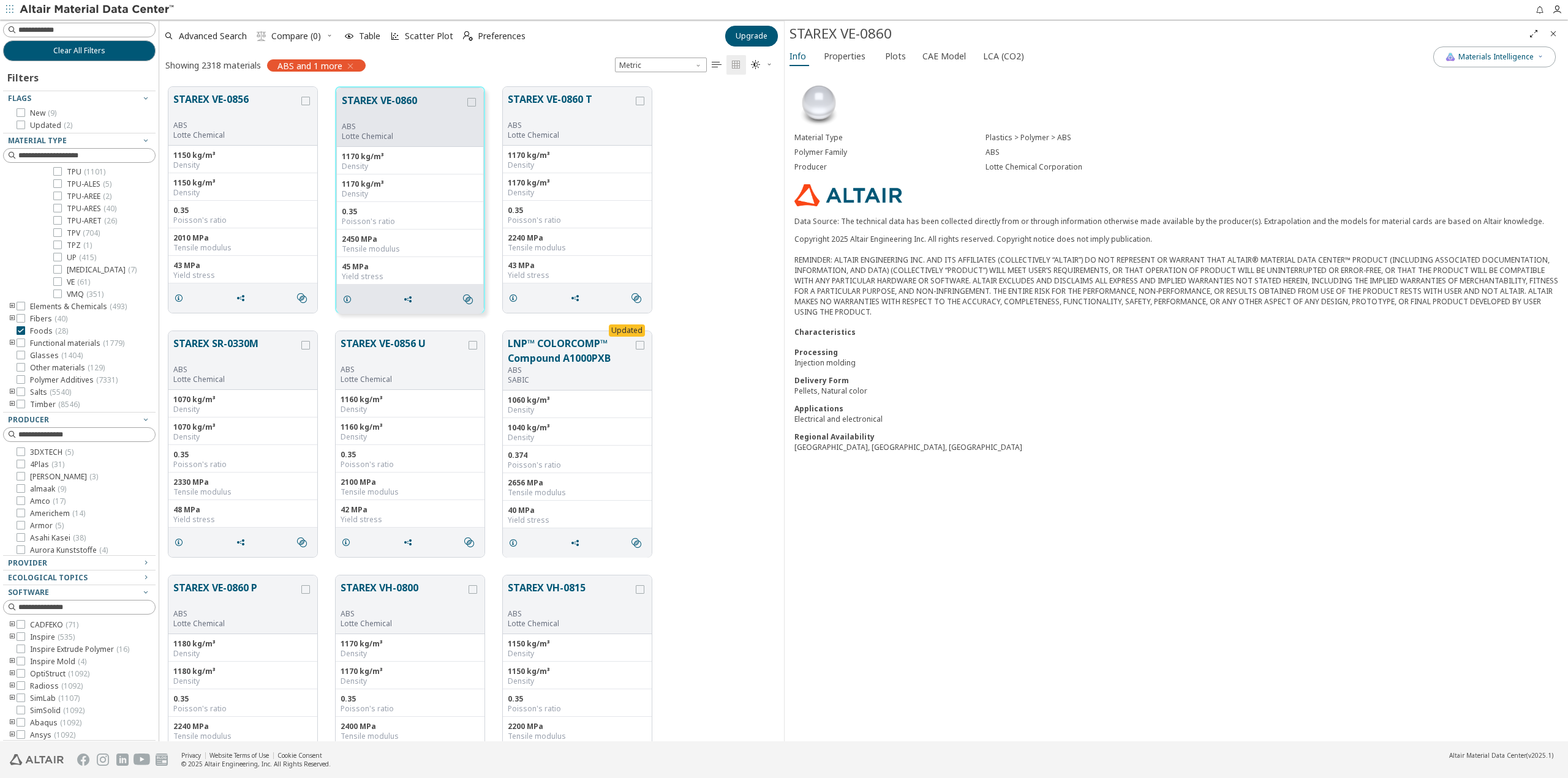
click at [354, 66] on icon "button" at bounding box center [350, 67] width 10 height 10
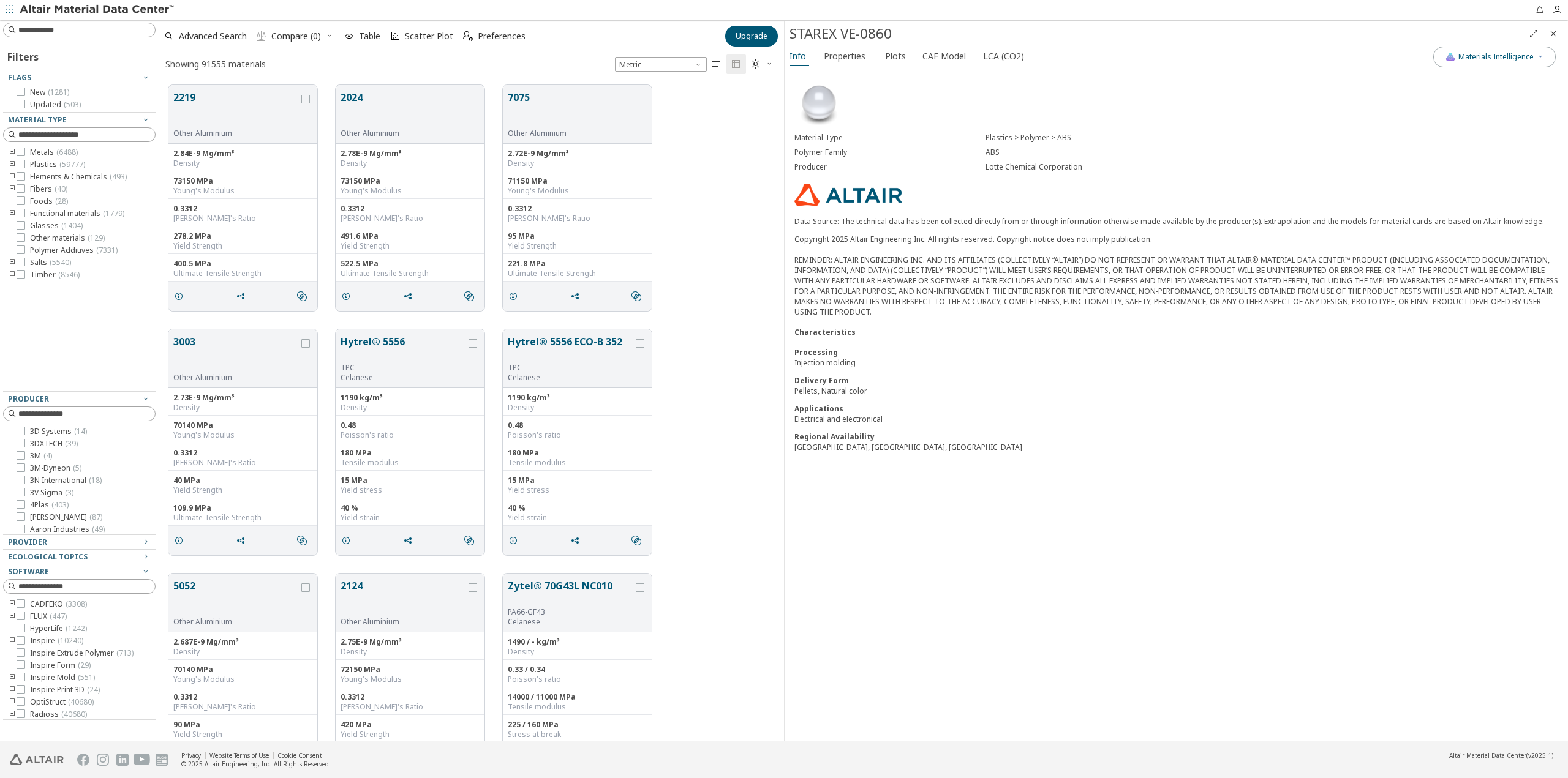
scroll to position [656, 616]
click at [38, 201] on span "Foods ( 28 )" at bounding box center [49, 201] width 38 height 10
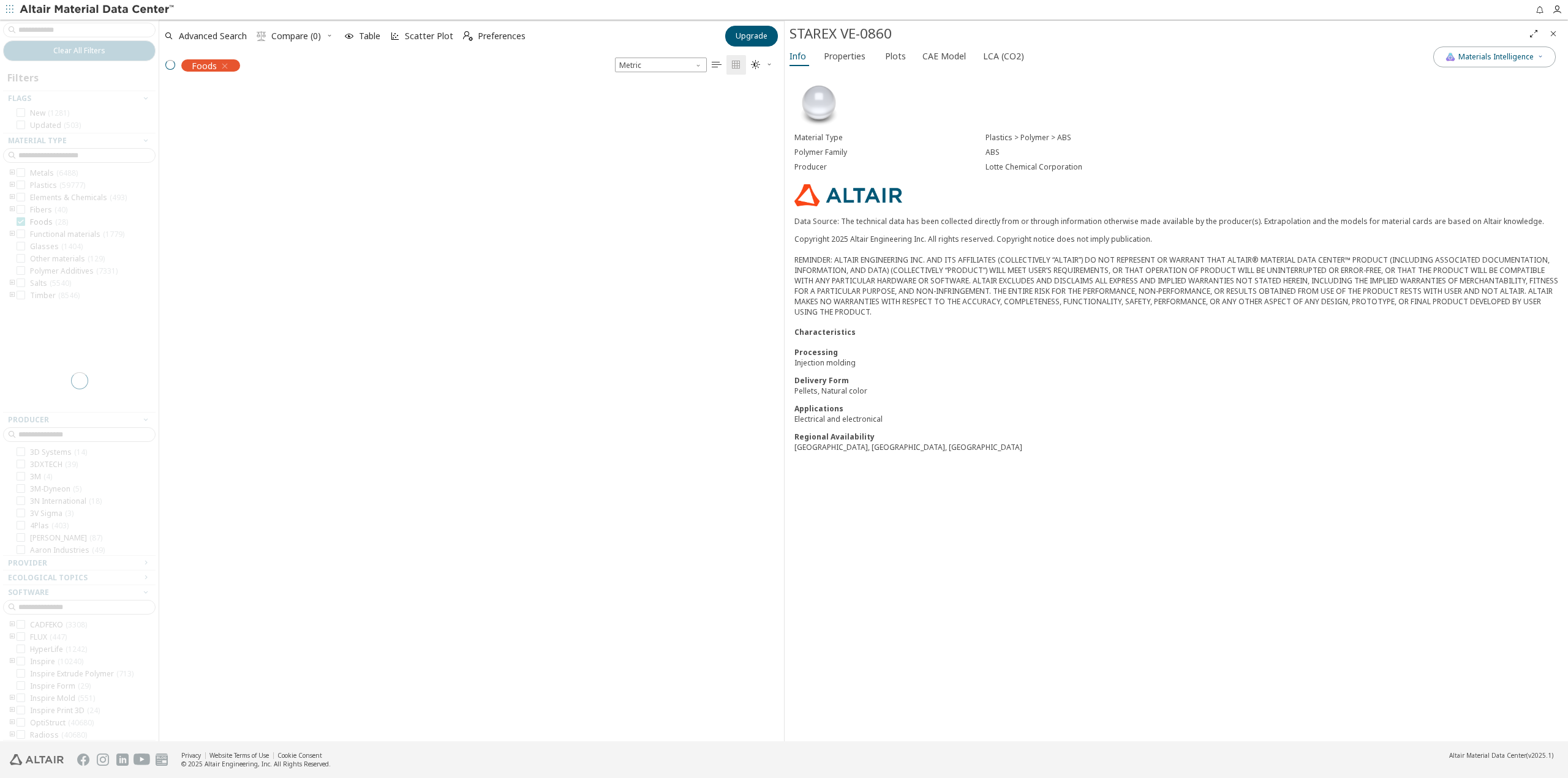
scroll to position [654, 616]
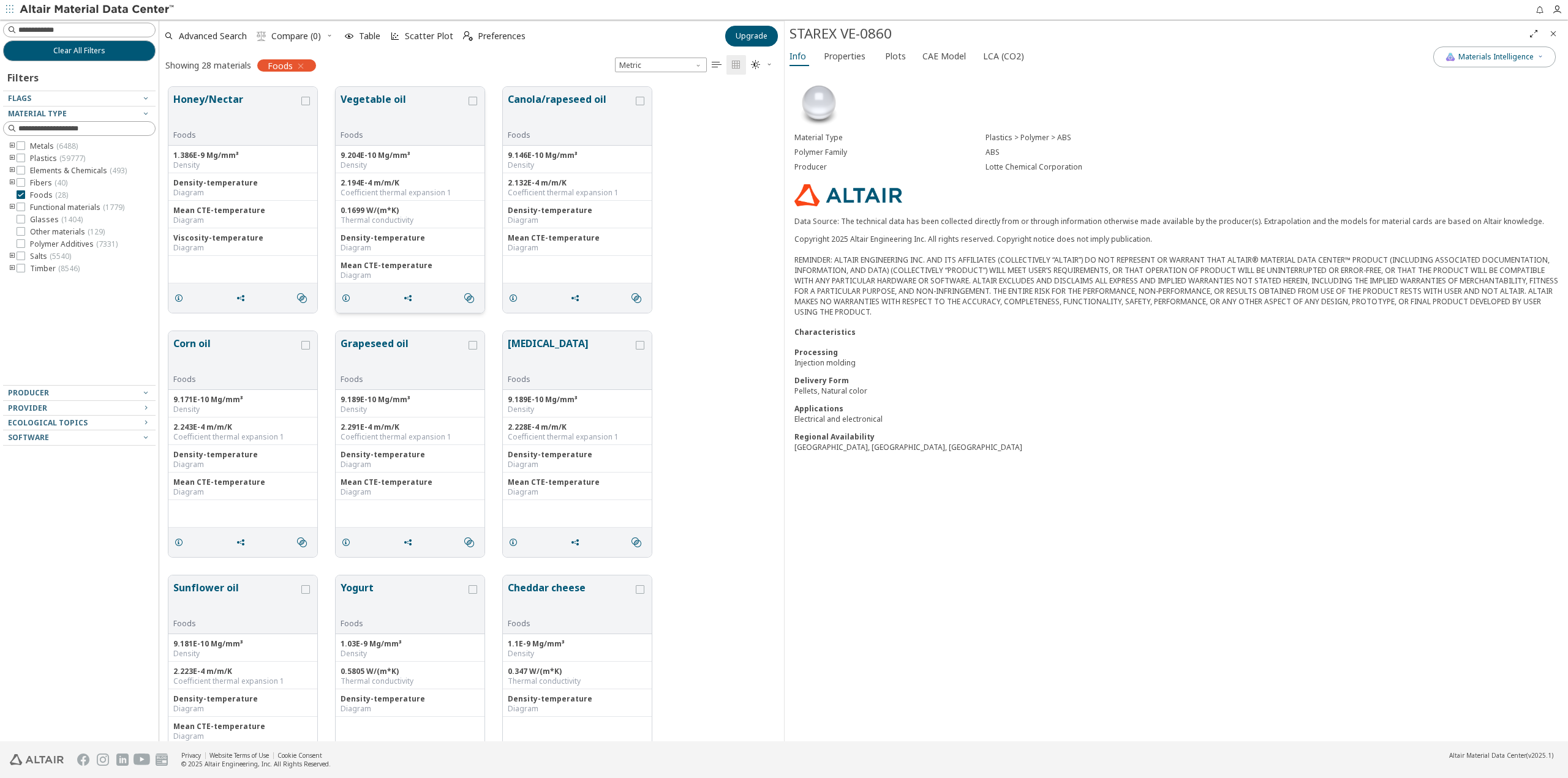
click at [365, 100] on button "Vegetable oil" at bounding box center [404, 110] width 126 height 38
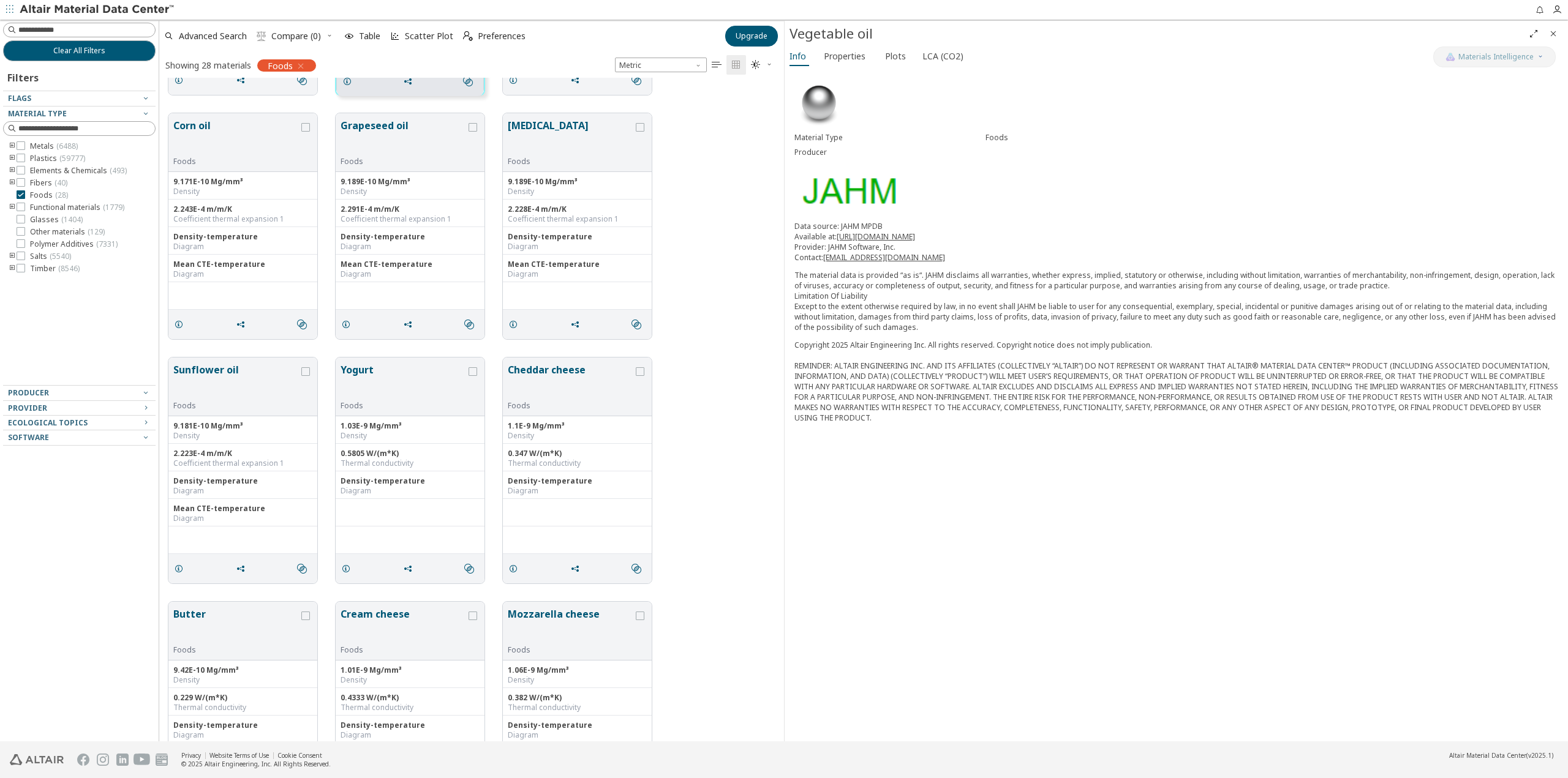
scroll to position [306, 0]
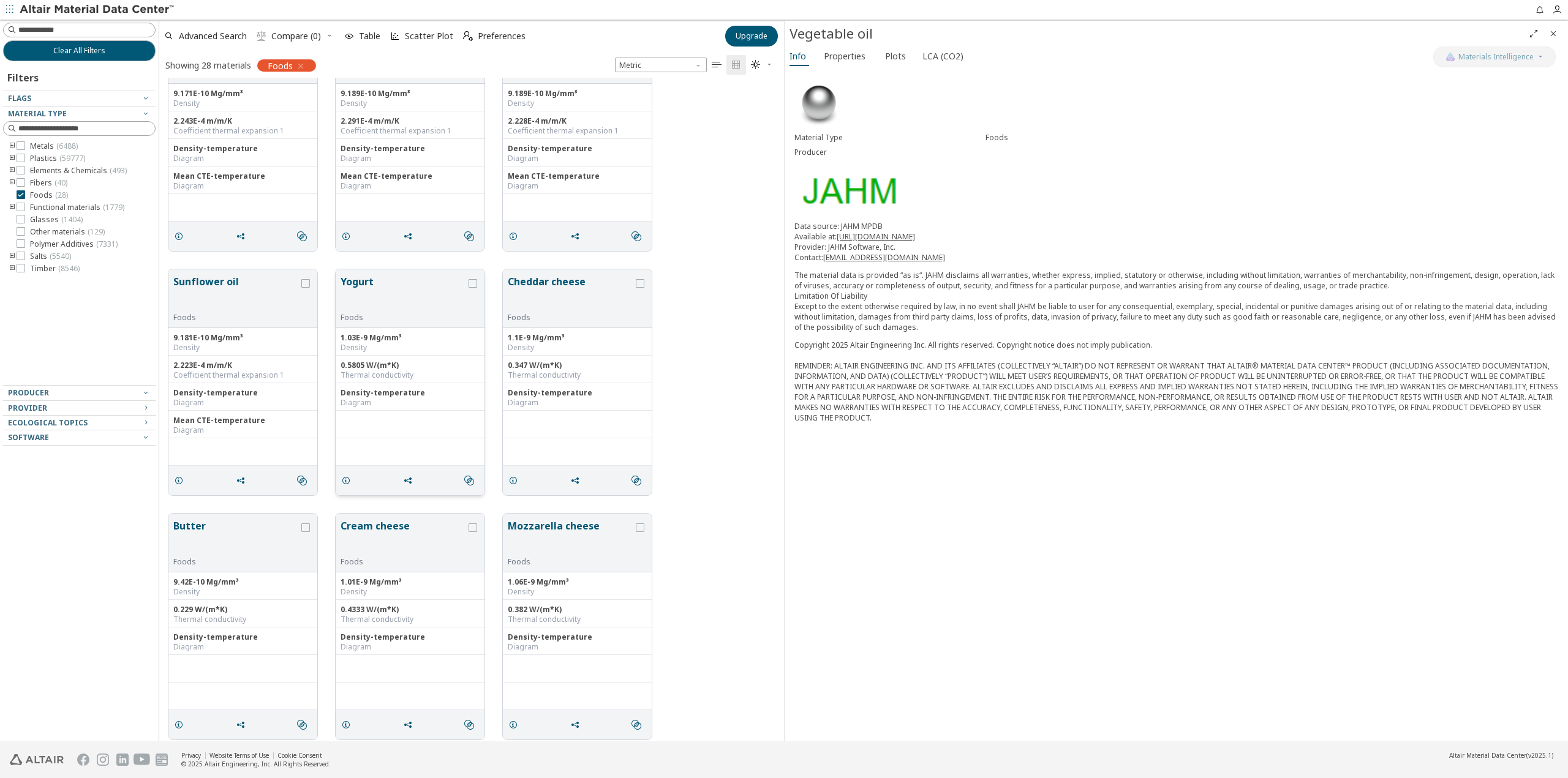
click at [361, 282] on button "Yogurt" at bounding box center [404, 293] width 126 height 38
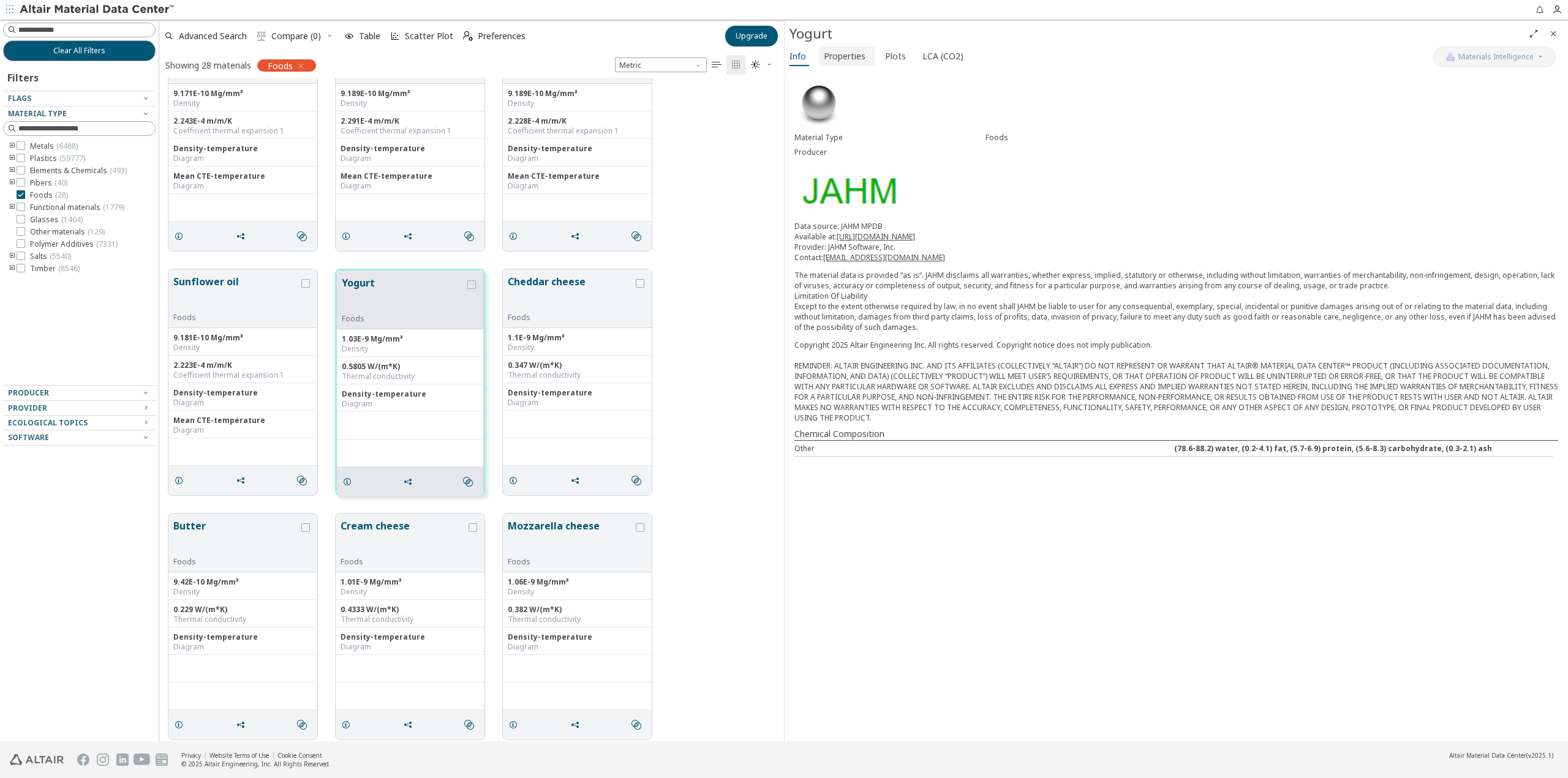
click at [849, 59] on span "Properties" at bounding box center [844, 56] width 41 height 19
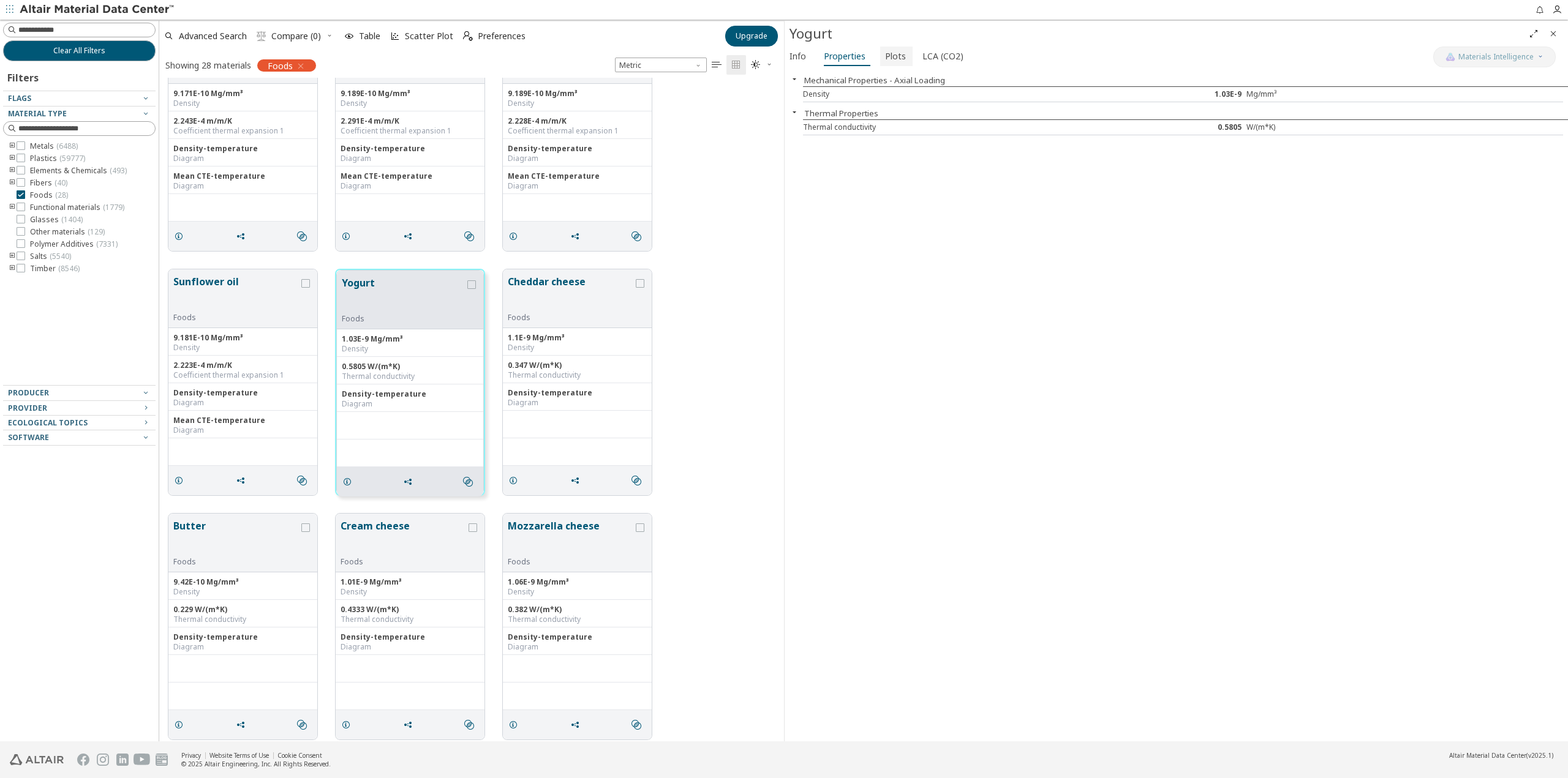
click at [890, 56] on span "Plots" at bounding box center [895, 56] width 21 height 19
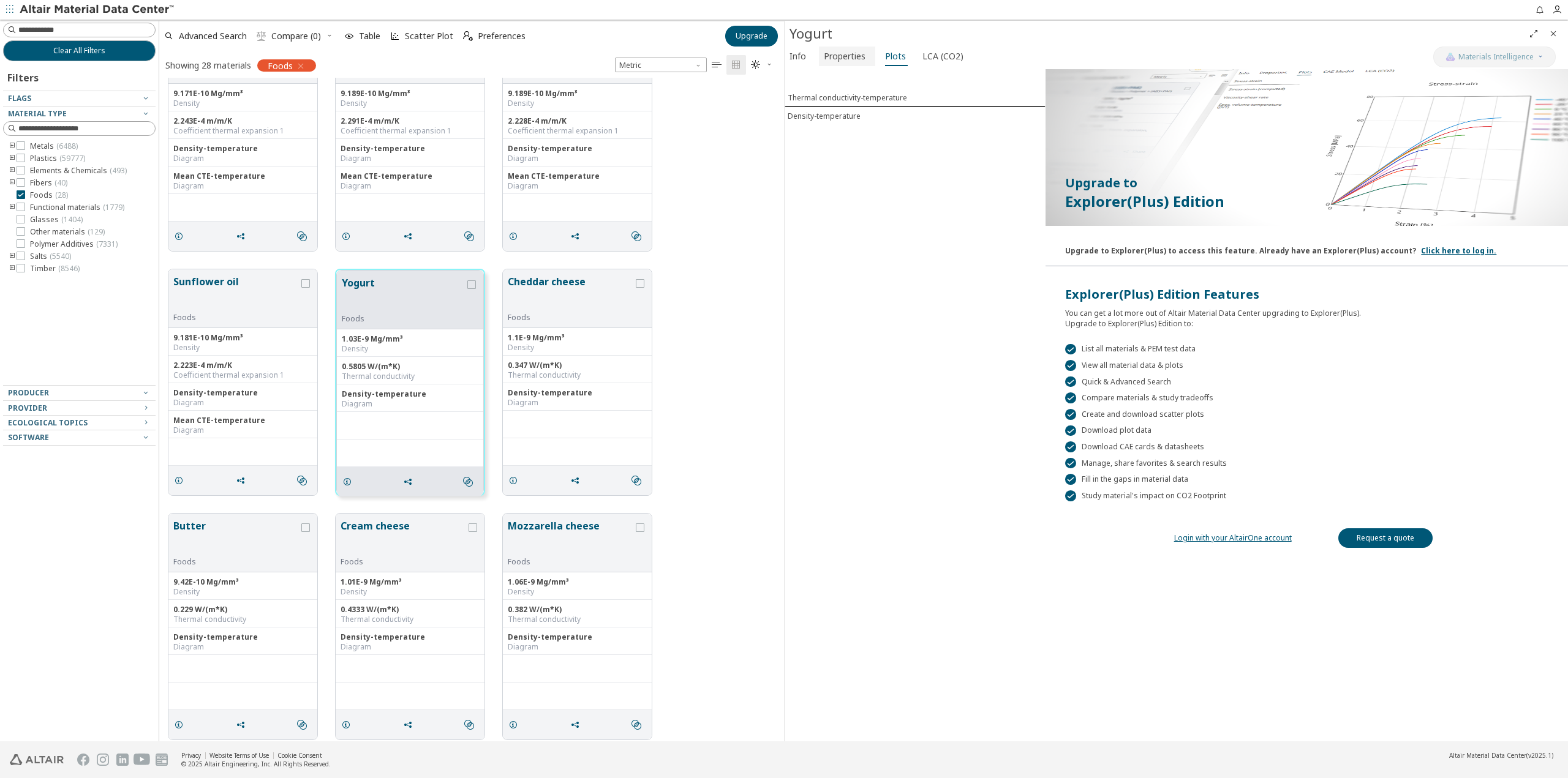
click at [861, 56] on span "Properties" at bounding box center [844, 56] width 41 height 19
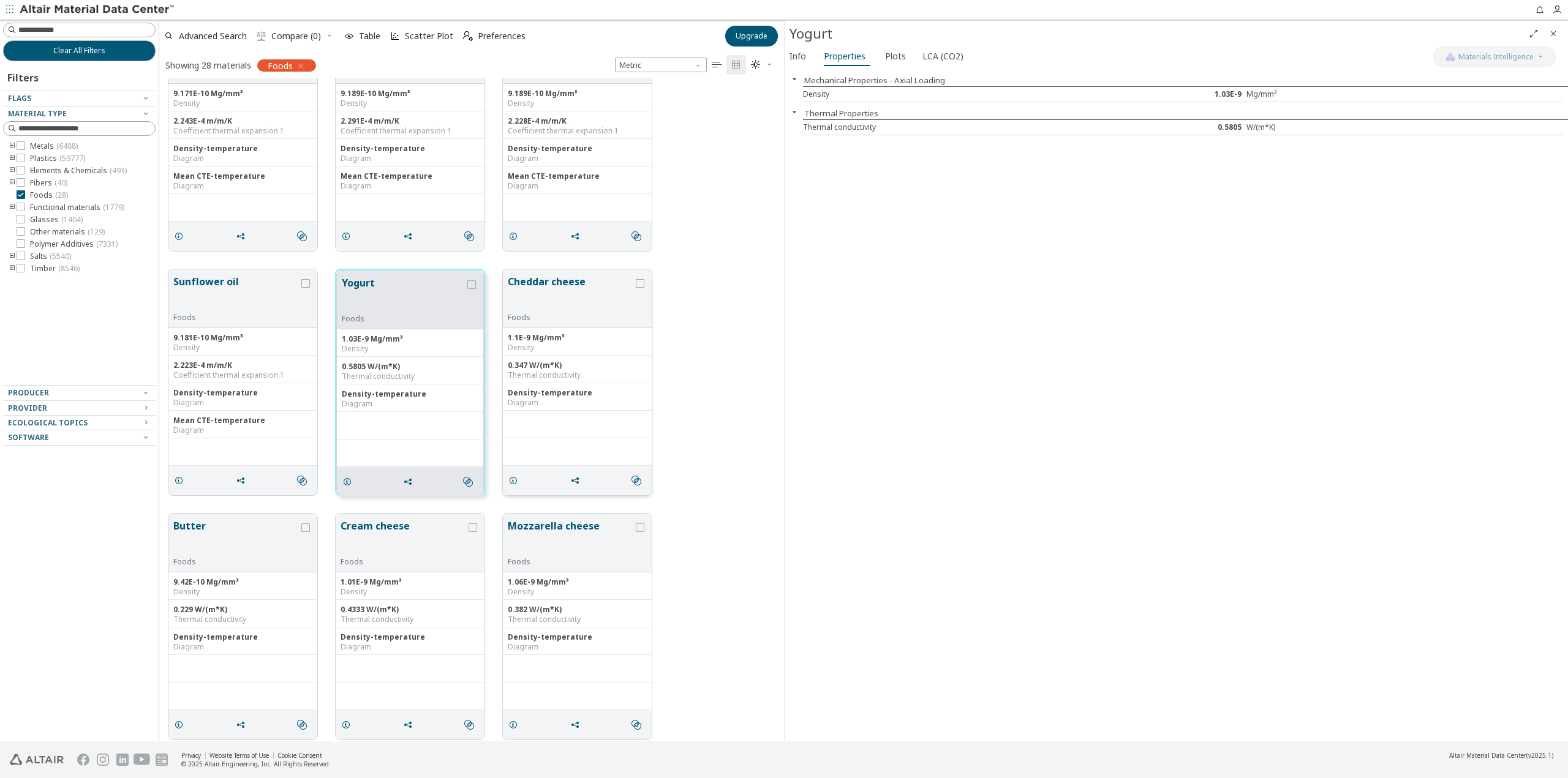
click at [549, 277] on button "Cheddar cheese" at bounding box center [571, 293] width 126 height 38
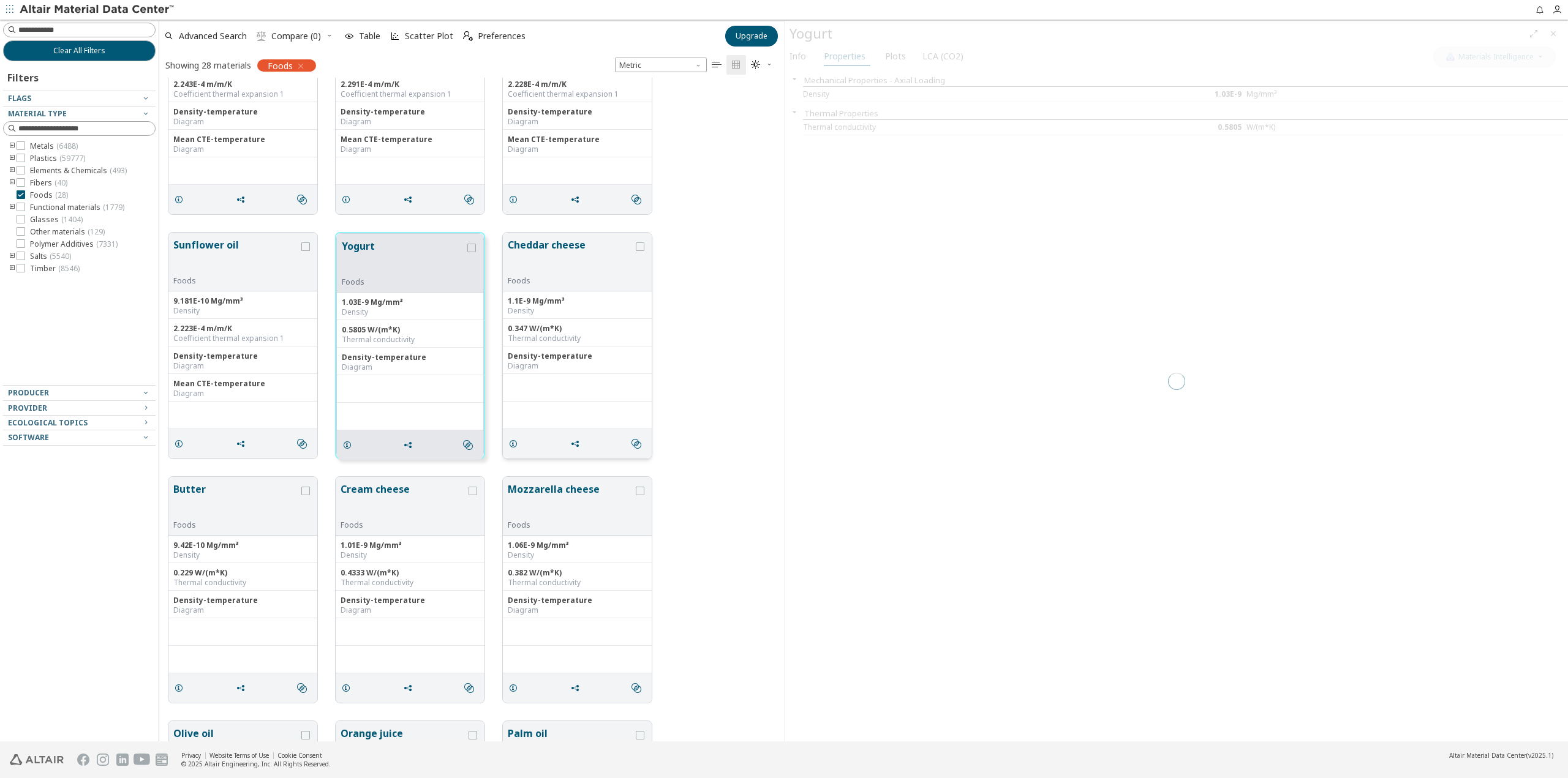
scroll to position [367, 0]
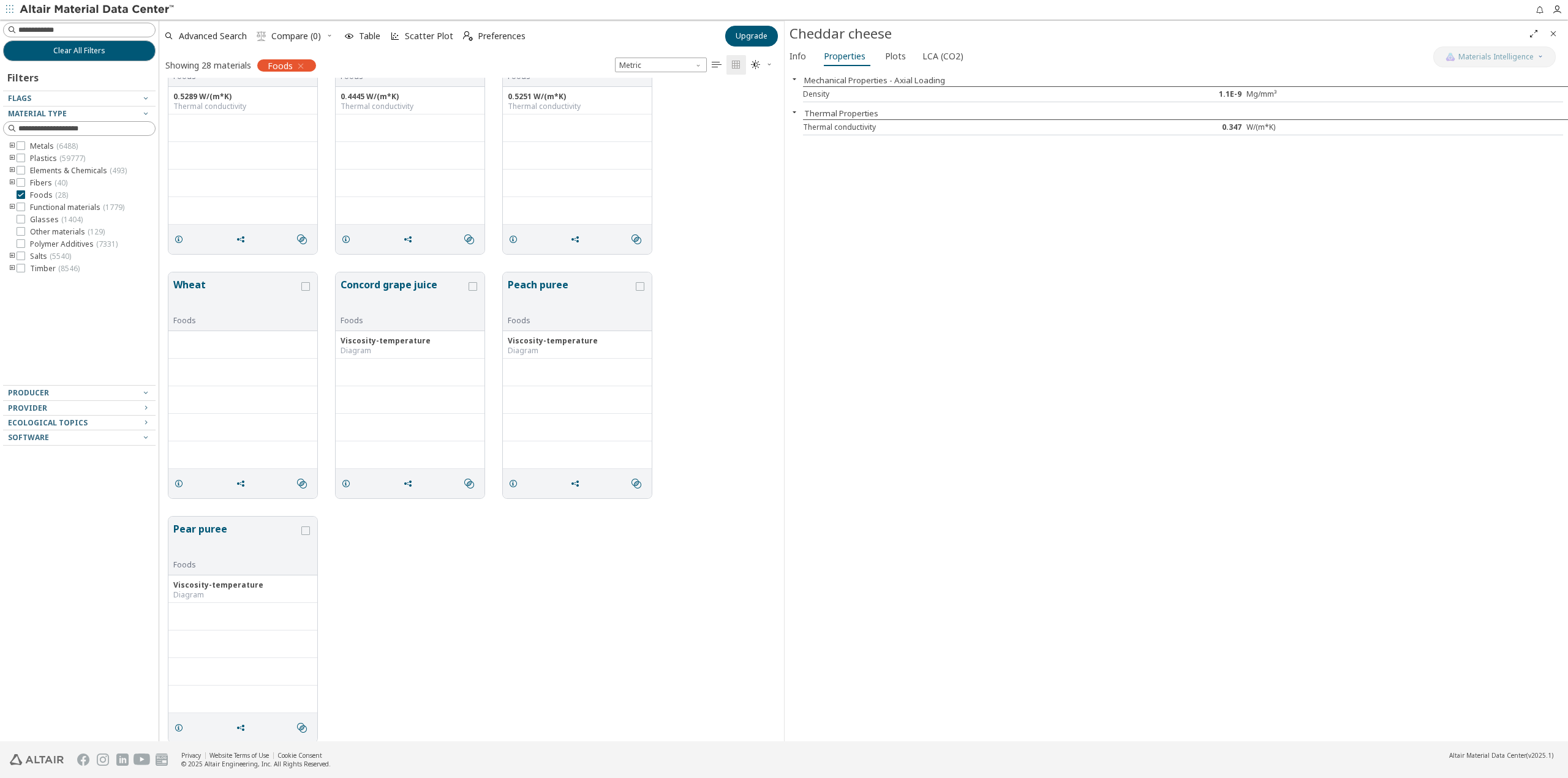
scroll to position [1779, 0]
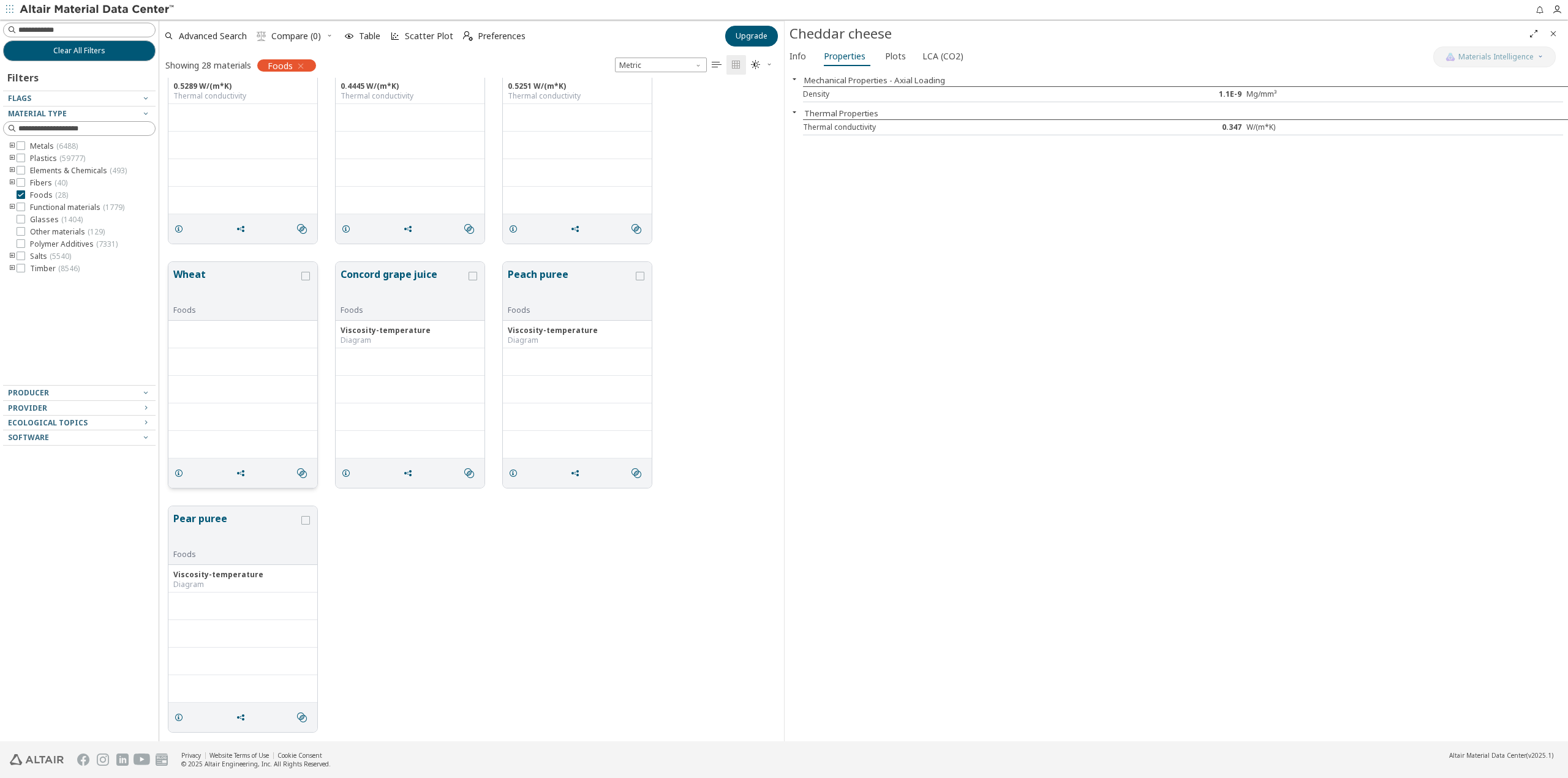
click at [199, 275] on button "Wheat" at bounding box center [236, 285] width 126 height 38
